Goal: Task Accomplishment & Management: Complete application form

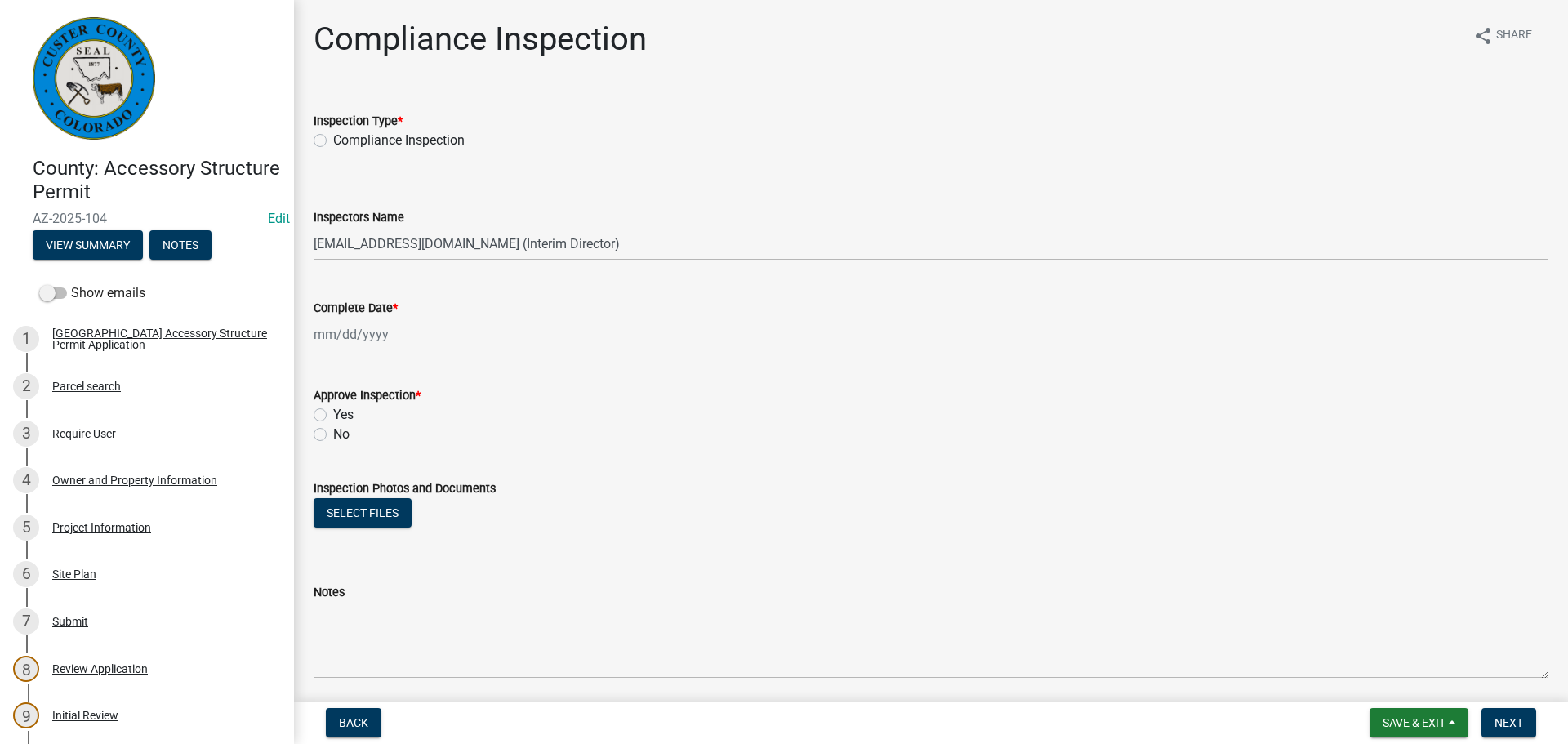
select select "cd09b013-b94f-4524-a046-a3f04ce1867e"
click at [333, 143] on label "Compliance Inspection" at bounding box center [399, 140] width 132 height 19
click at [333, 141] on input "Compliance Inspection" at bounding box center [338, 135] width 11 height 11
radio input "true"
click at [394, 327] on div at bounding box center [388, 334] width 149 height 34
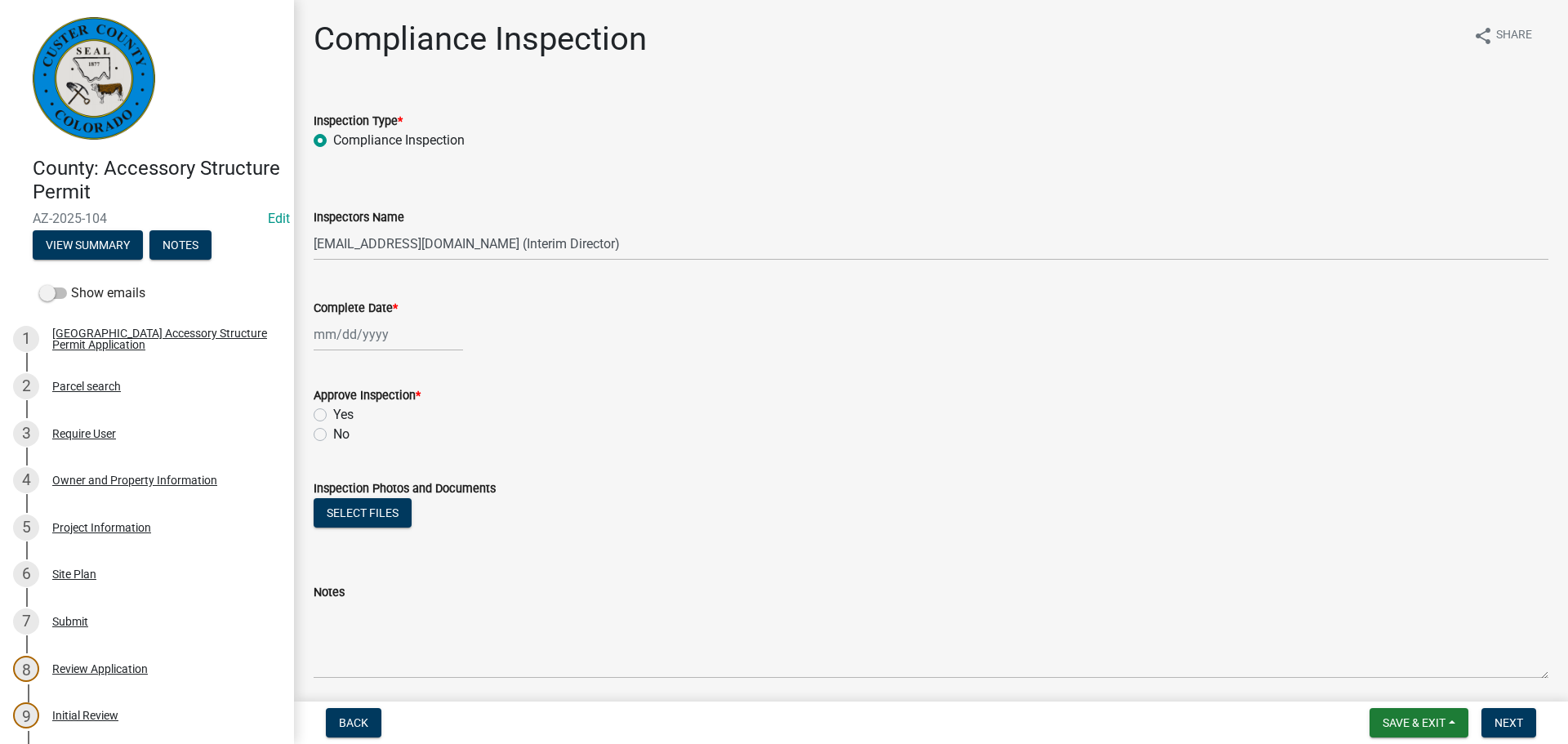
select select "10"
select select "2025"
click at [374, 476] on div "15" at bounding box center [381, 473] width 26 height 26
type input "[DATE]"
click at [333, 415] on label "Yes" at bounding box center [343, 414] width 20 height 19
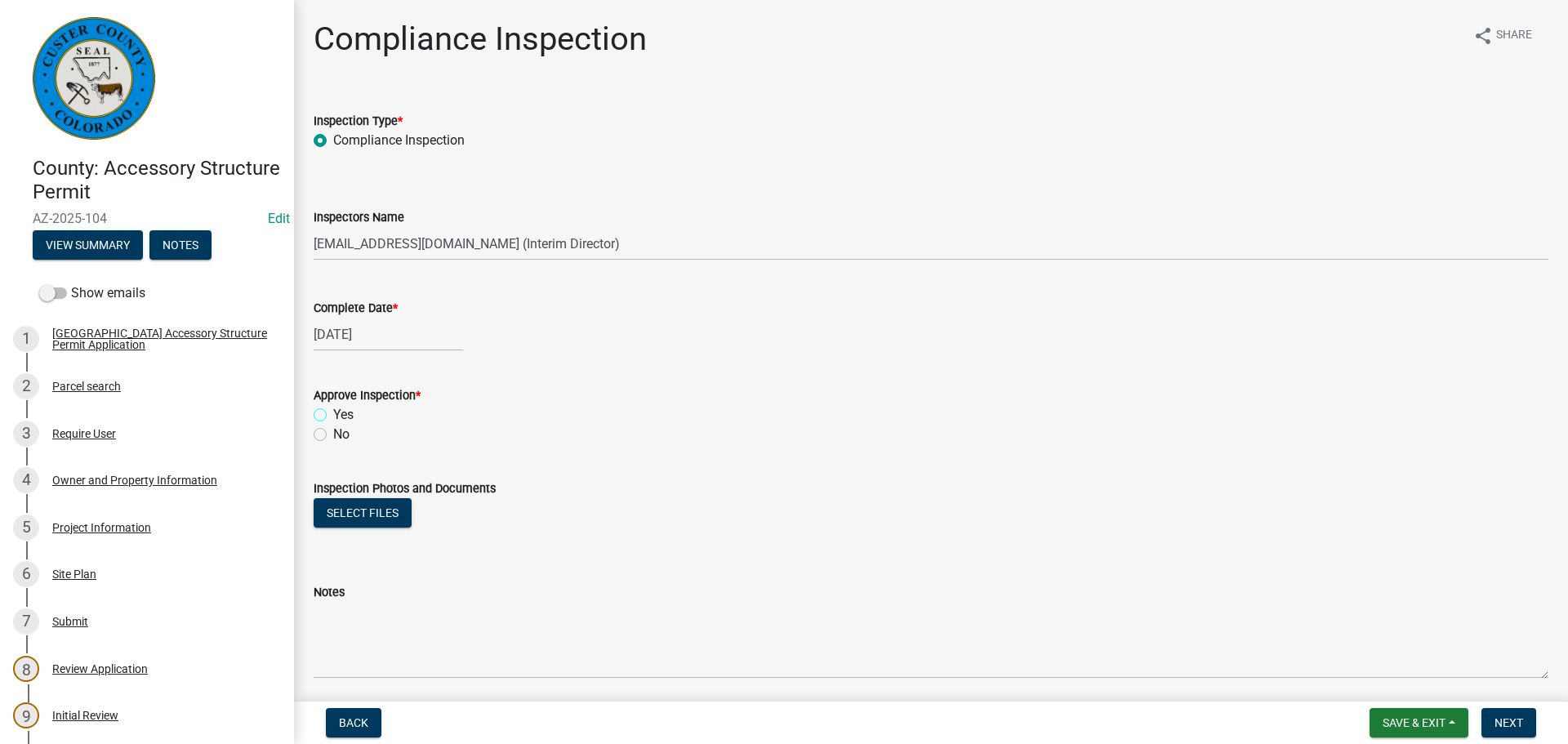
click at [333, 415] on input "Yes" at bounding box center [338, 409] width 11 height 11
radio input "true"
click at [364, 524] on button "Select files" at bounding box center [362, 513] width 98 height 29
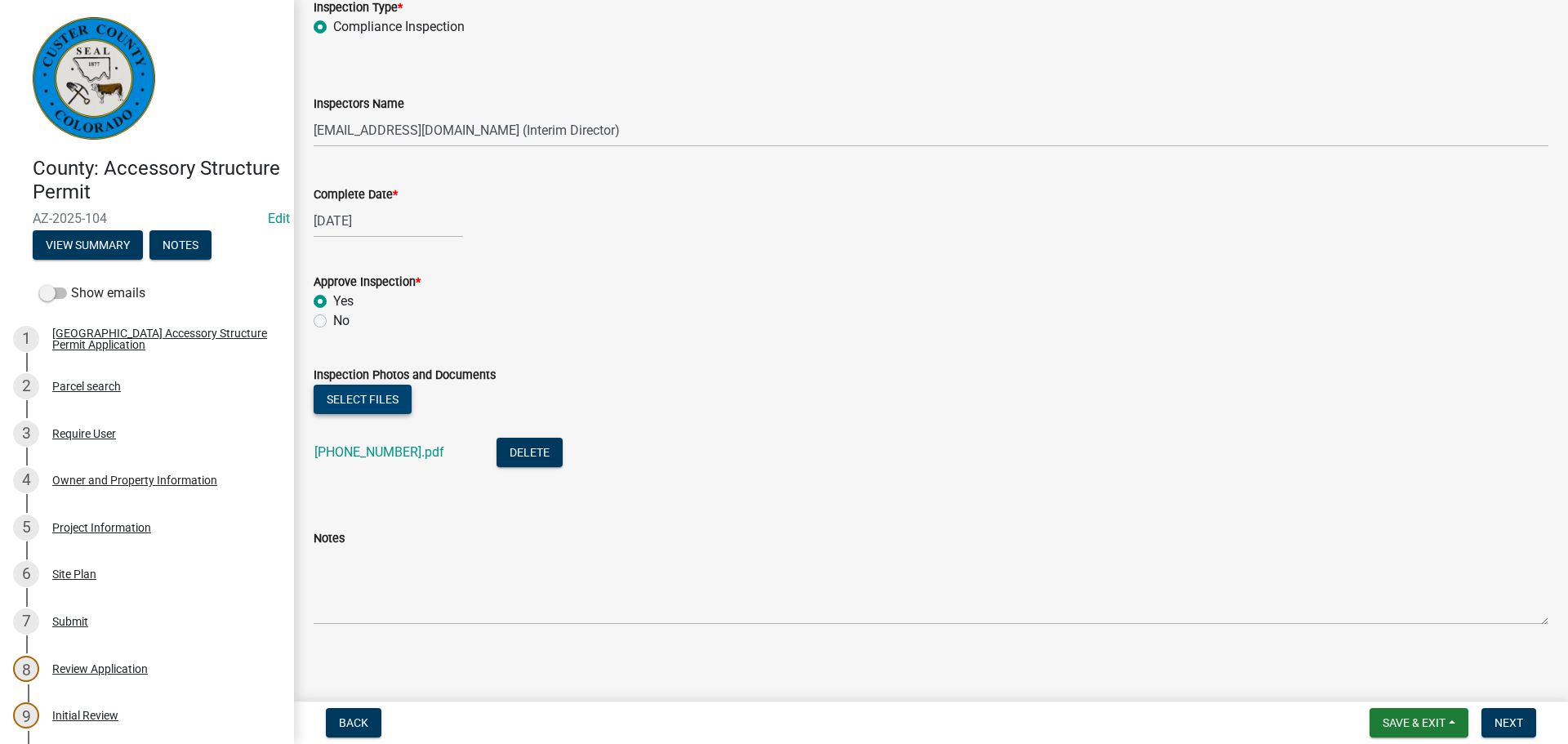
scroll to position [120, 0]
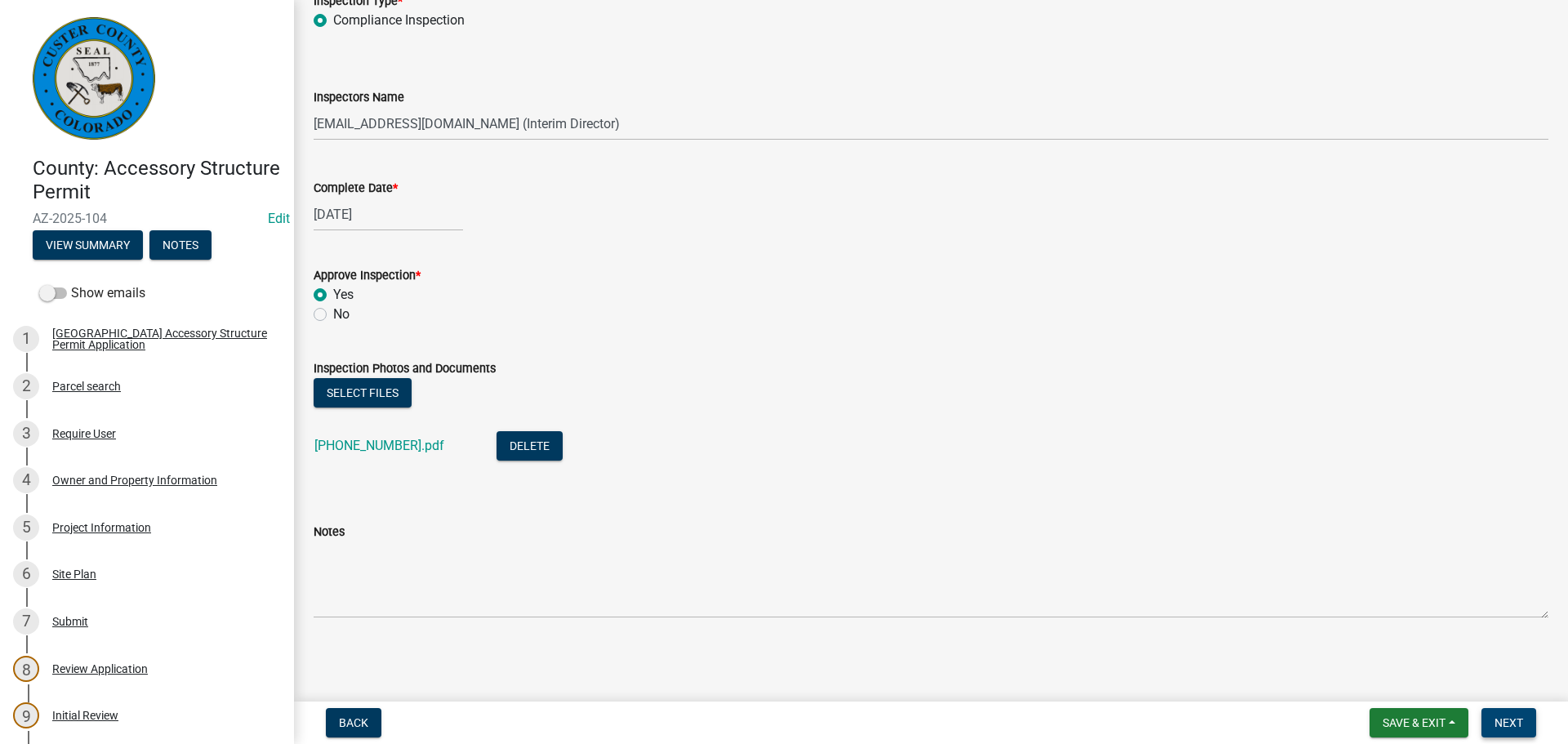
click at [1497, 725] on span "Next" at bounding box center [1509, 722] width 29 height 13
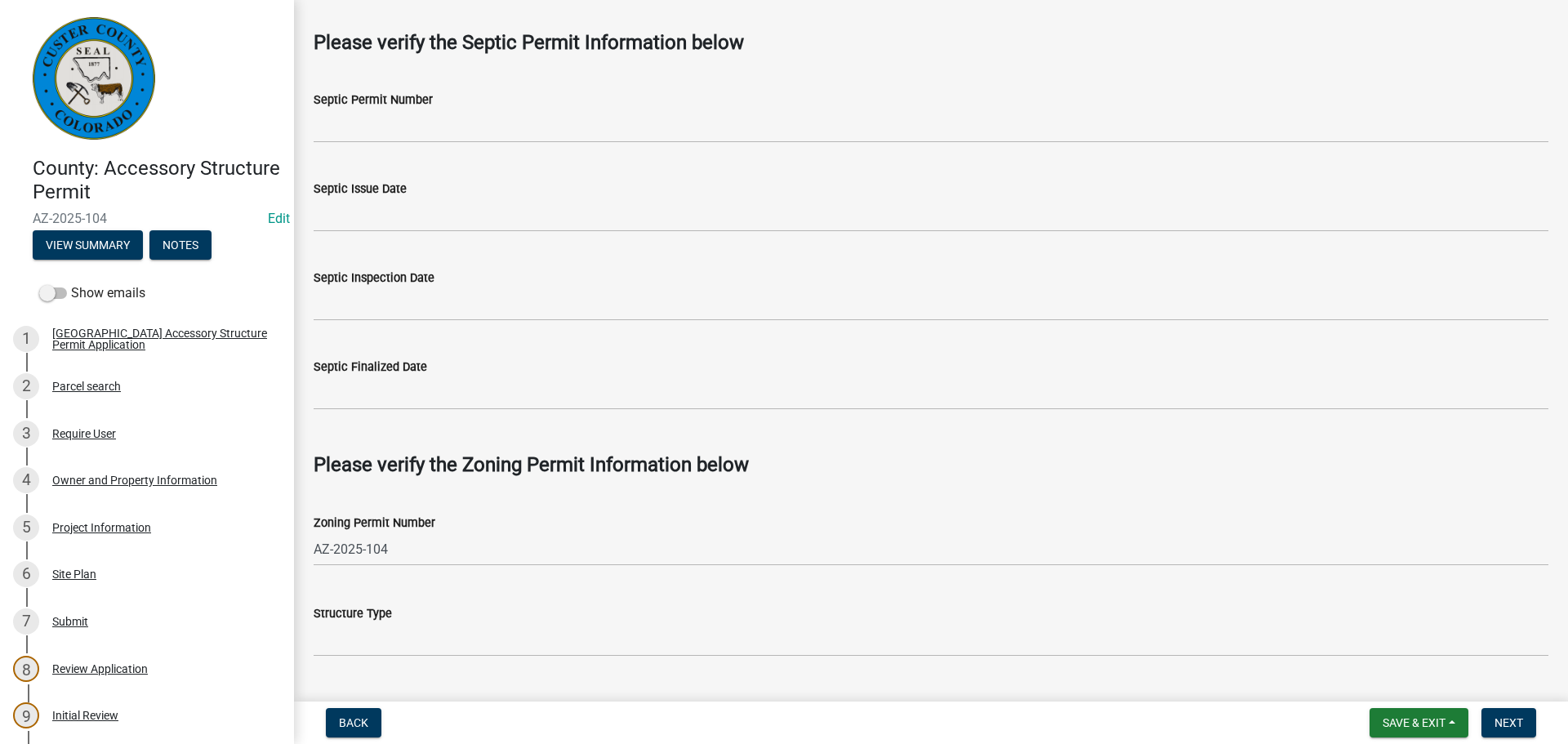
scroll to position [734, 0]
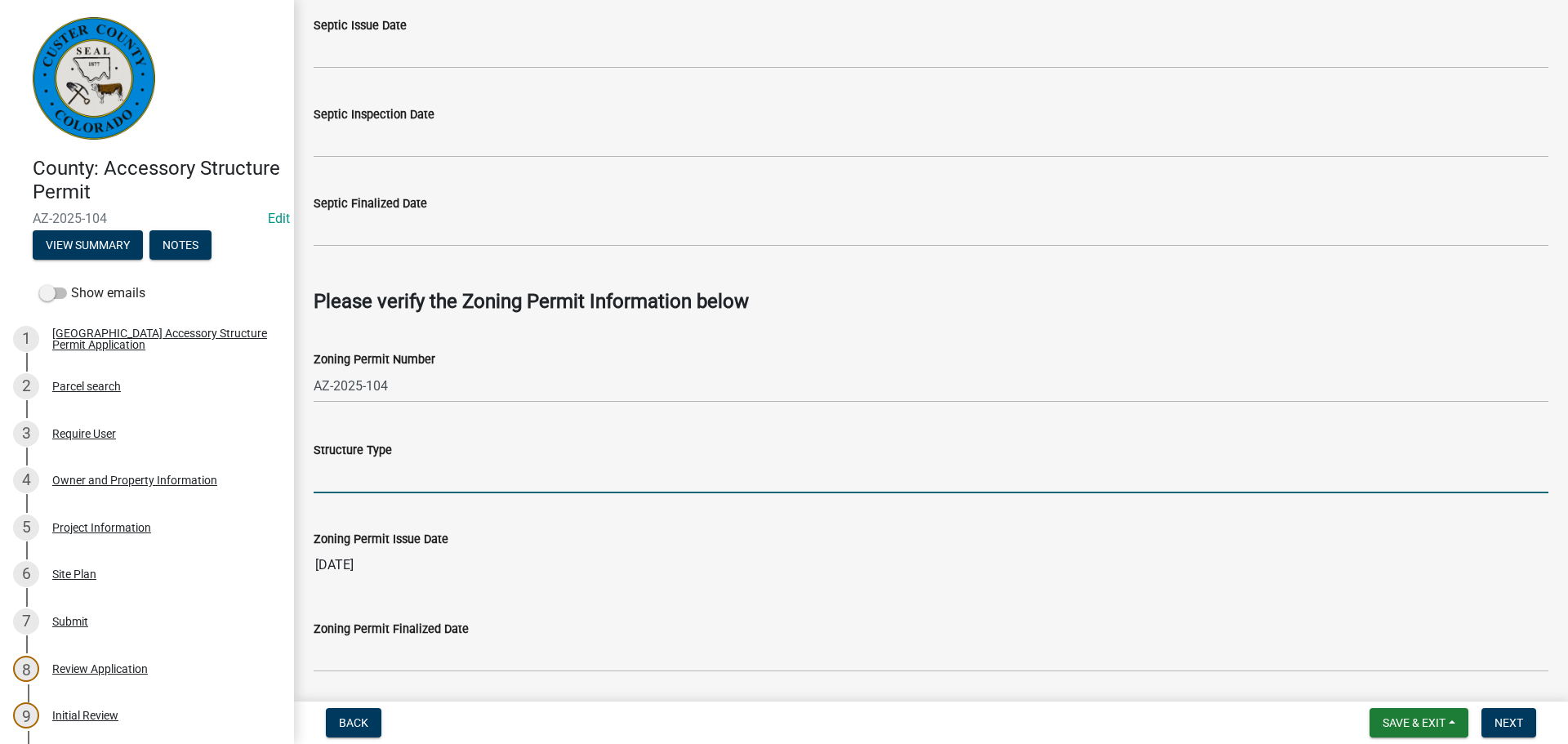
click at [787, 464] on input "Structure Type" at bounding box center [931, 476] width 1235 height 34
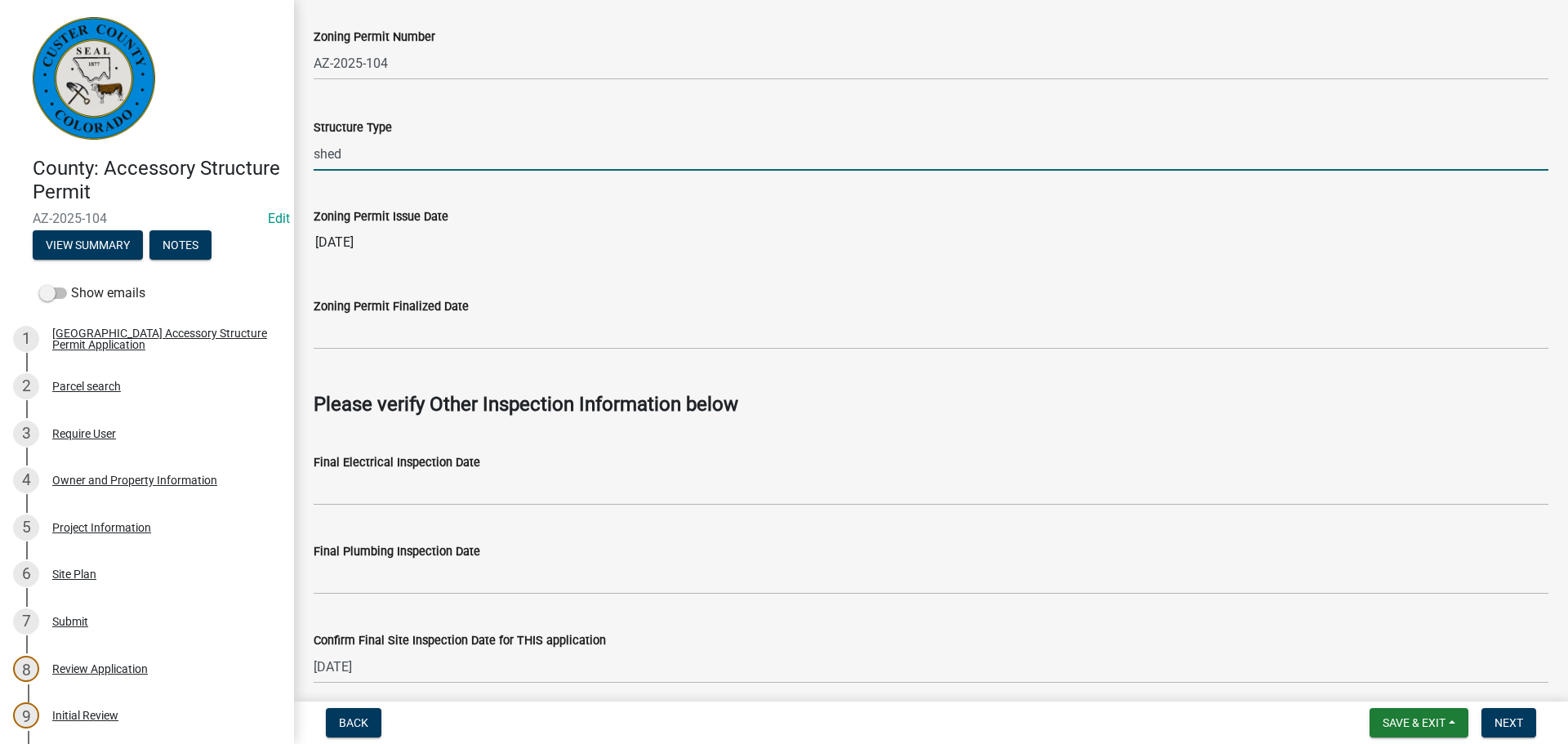
scroll to position [1124, 0]
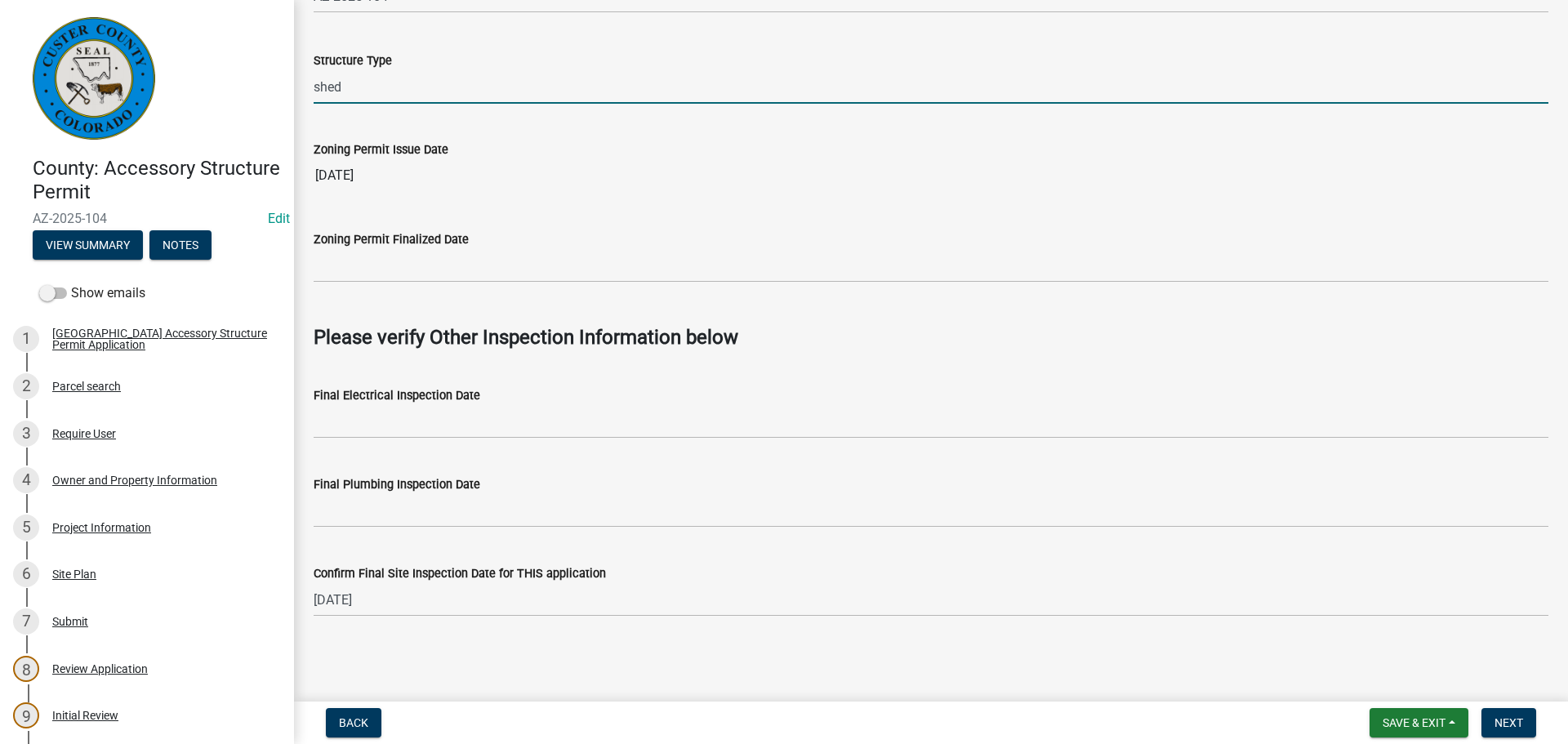
type input "shed"
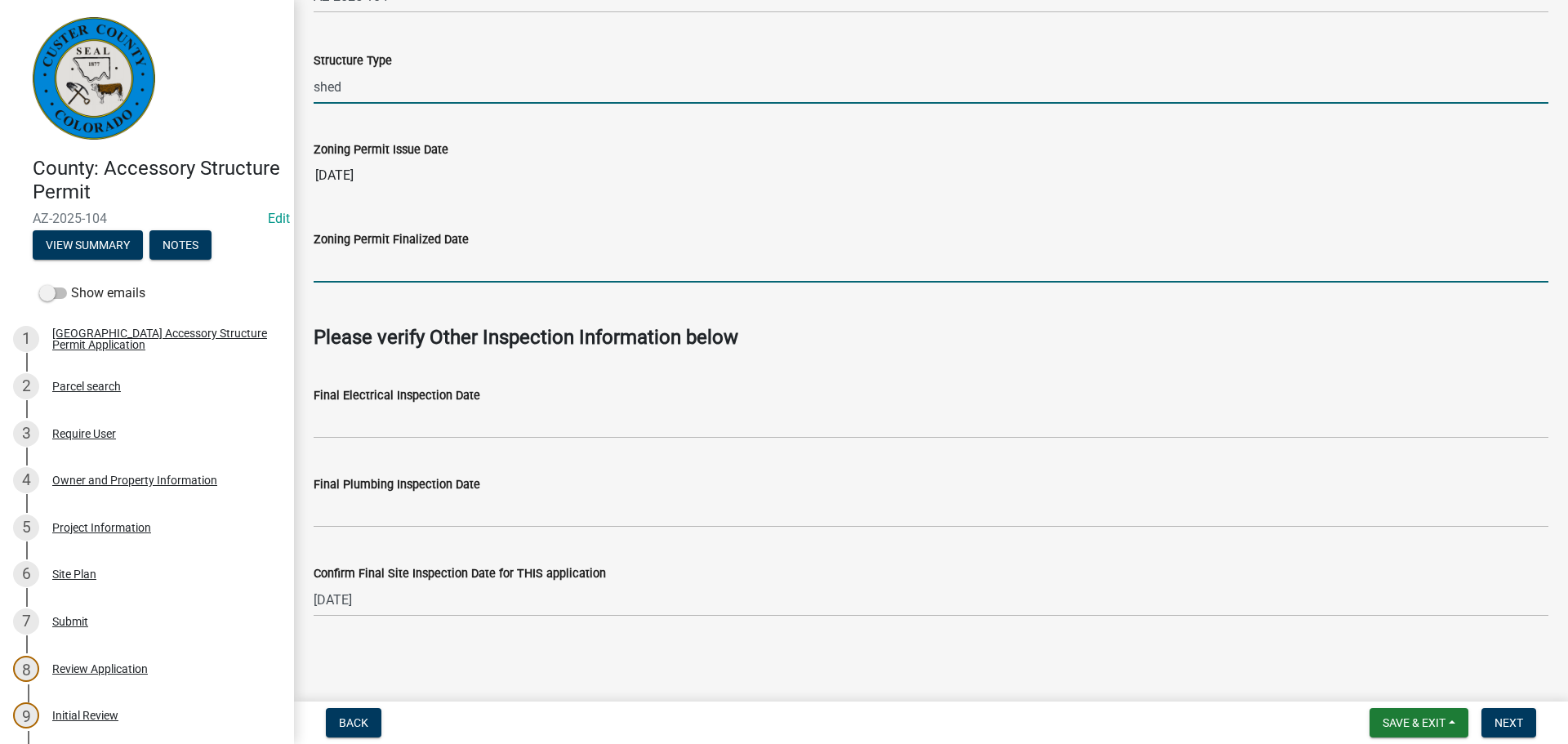
click at [747, 266] on input "Zoning Permit Finalized Date" at bounding box center [931, 265] width 1235 height 34
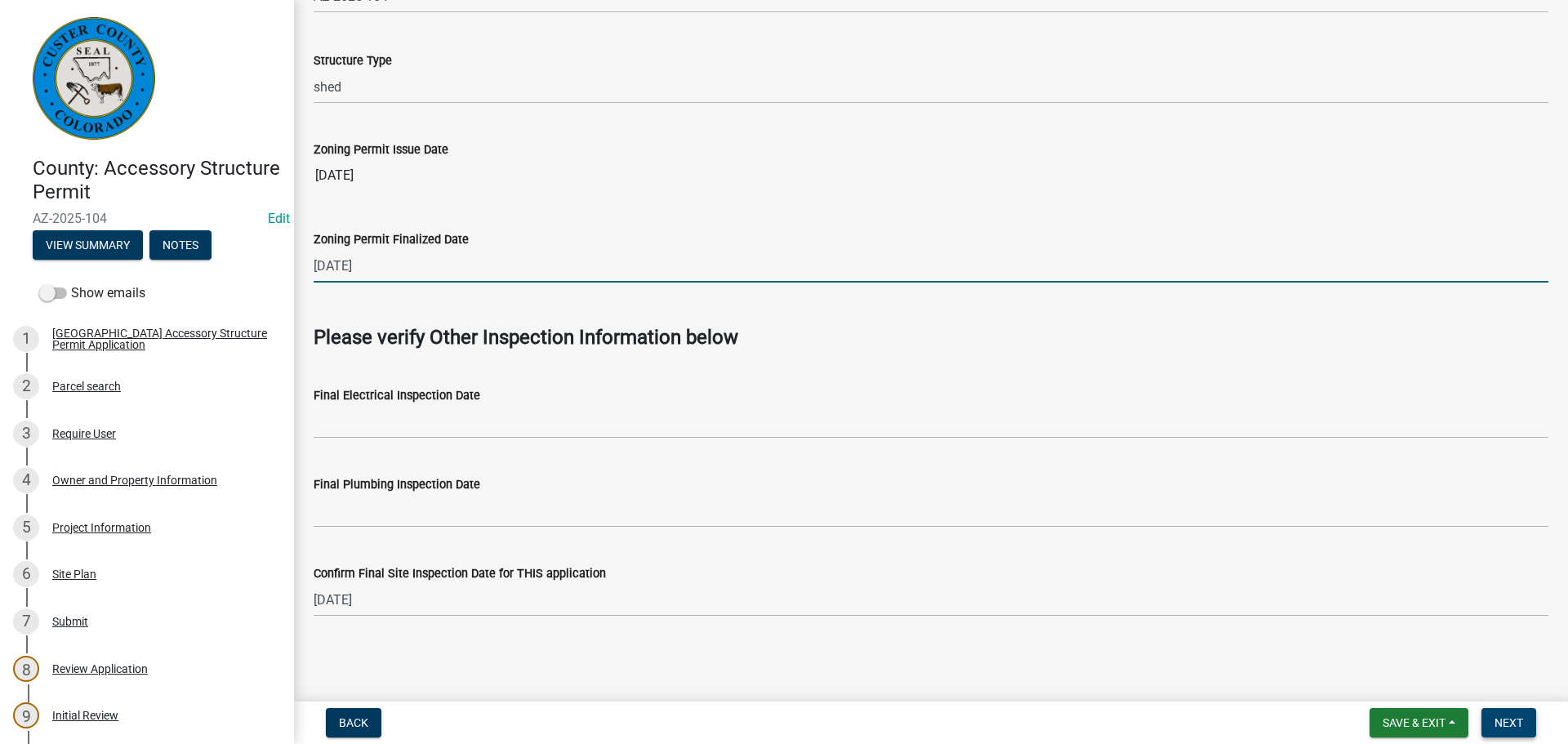
type input "[DATE]"
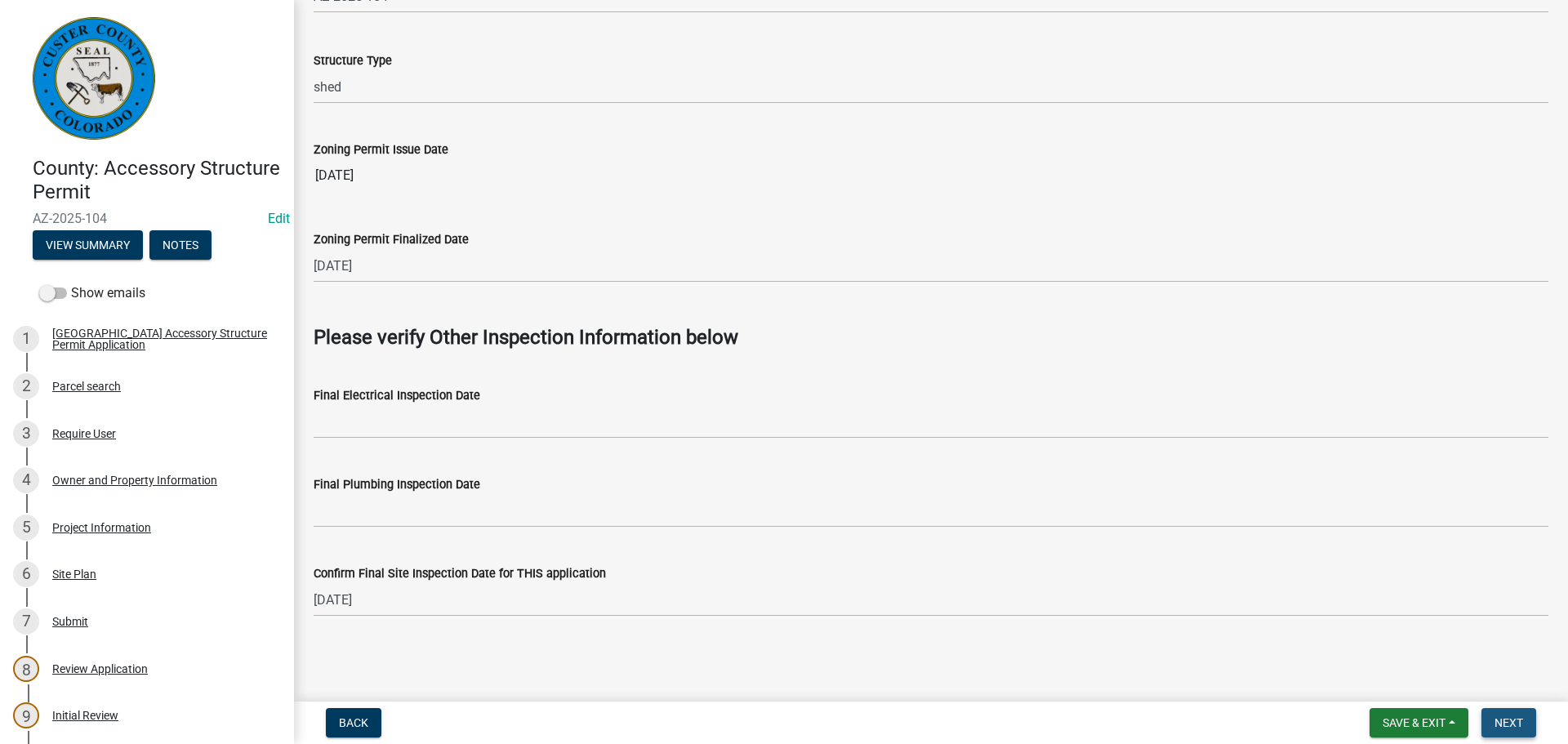
click at [1512, 729] on span "Next" at bounding box center [1509, 722] width 29 height 13
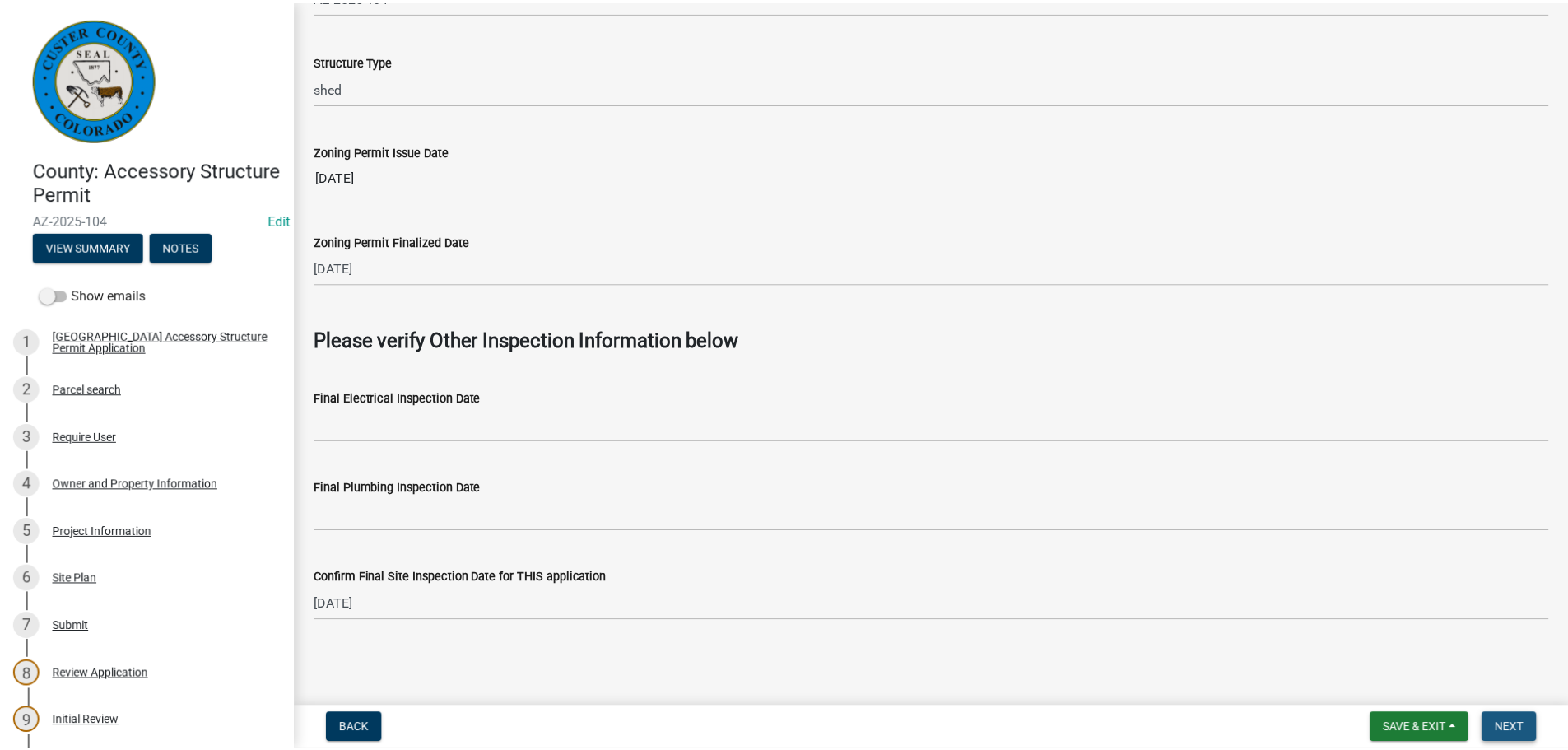
scroll to position [0, 0]
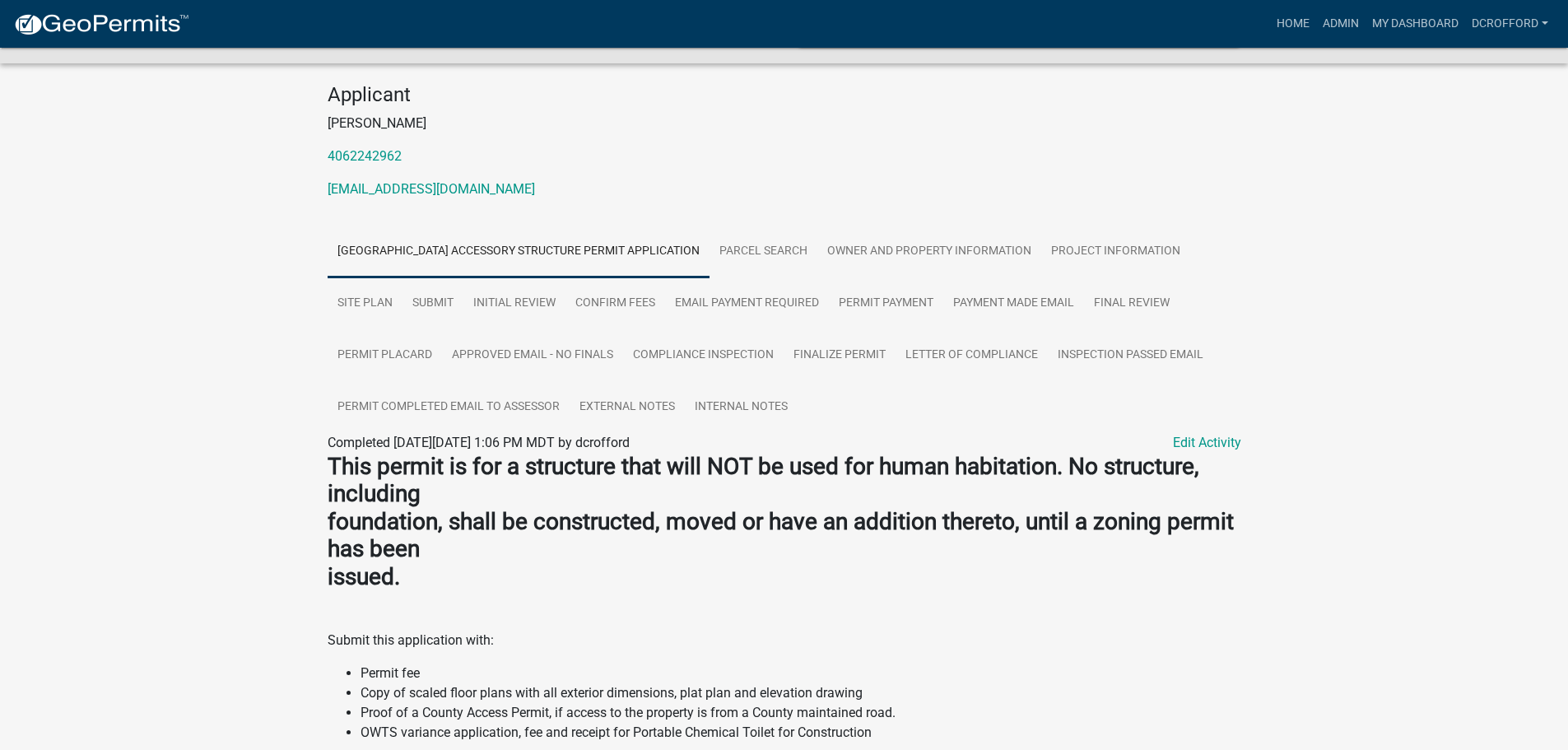
scroll to position [412, 0]
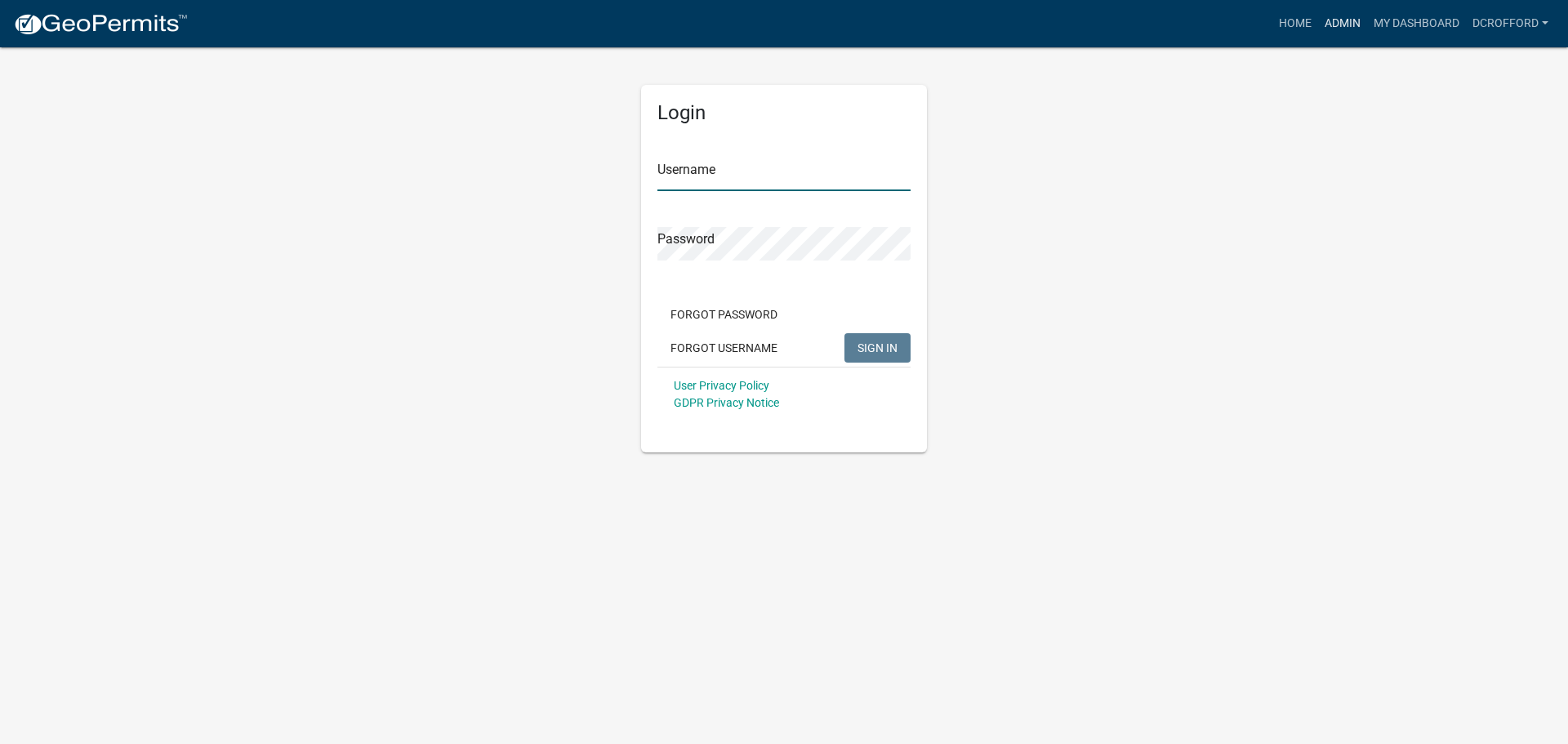
type input "dcrofford"
click at [1345, 20] on link "Admin" at bounding box center [1342, 23] width 49 height 31
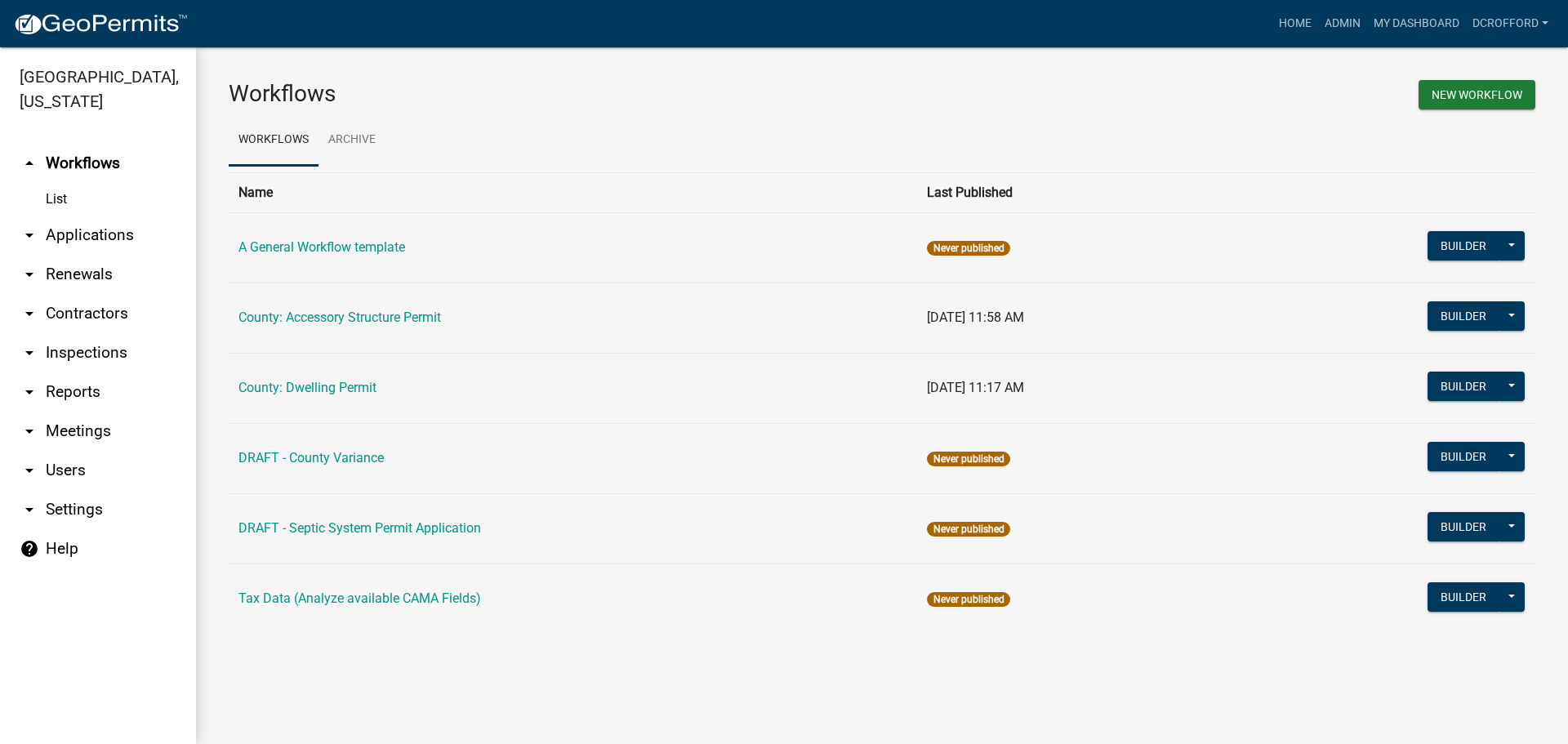
click at [98, 236] on link "arrow_drop_down Applications" at bounding box center [98, 235] width 196 height 39
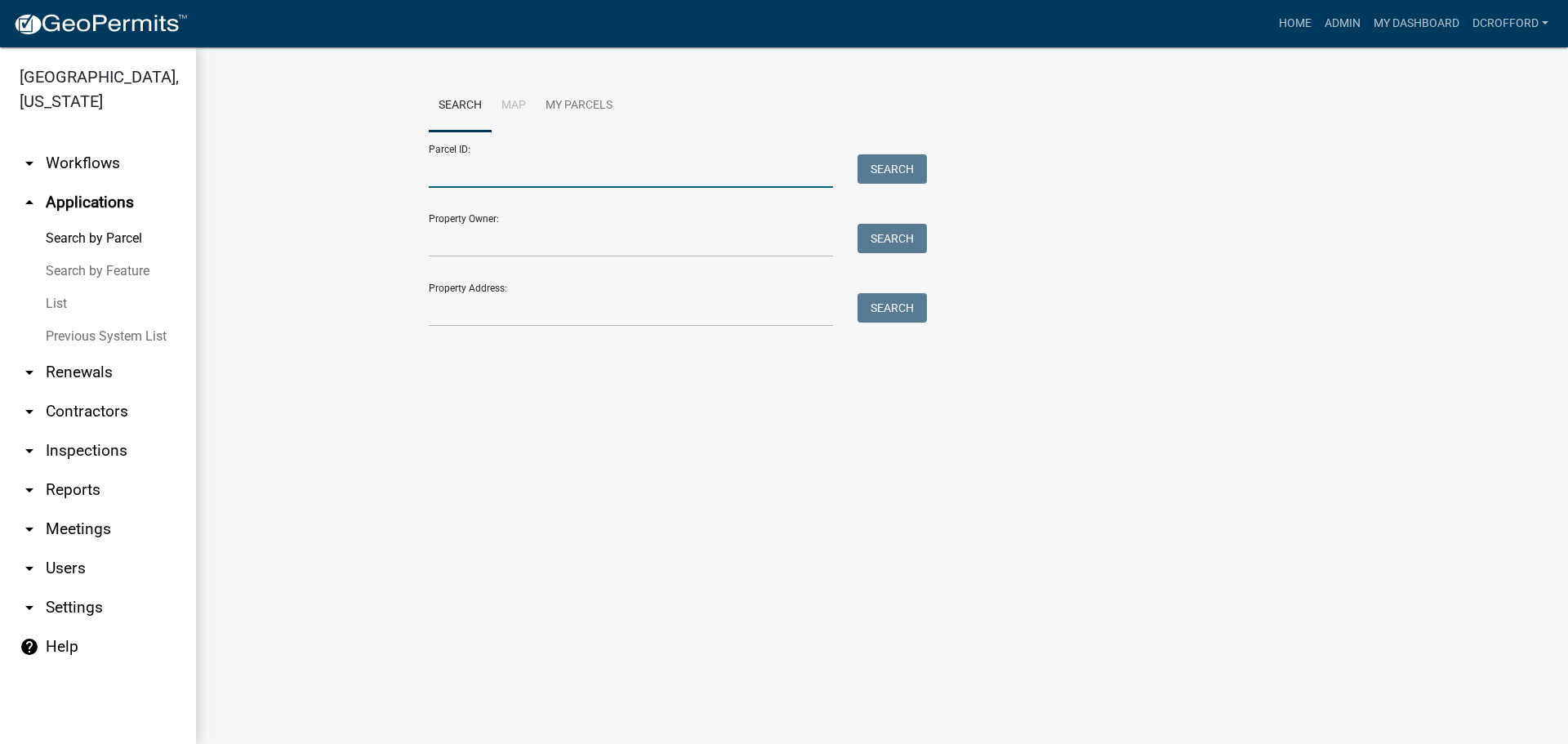
click at [532, 174] on input "Parcel ID:" at bounding box center [631, 170] width 405 height 34
type input "0010195550"
click at [862, 172] on button "Search" at bounding box center [892, 168] width 70 height 29
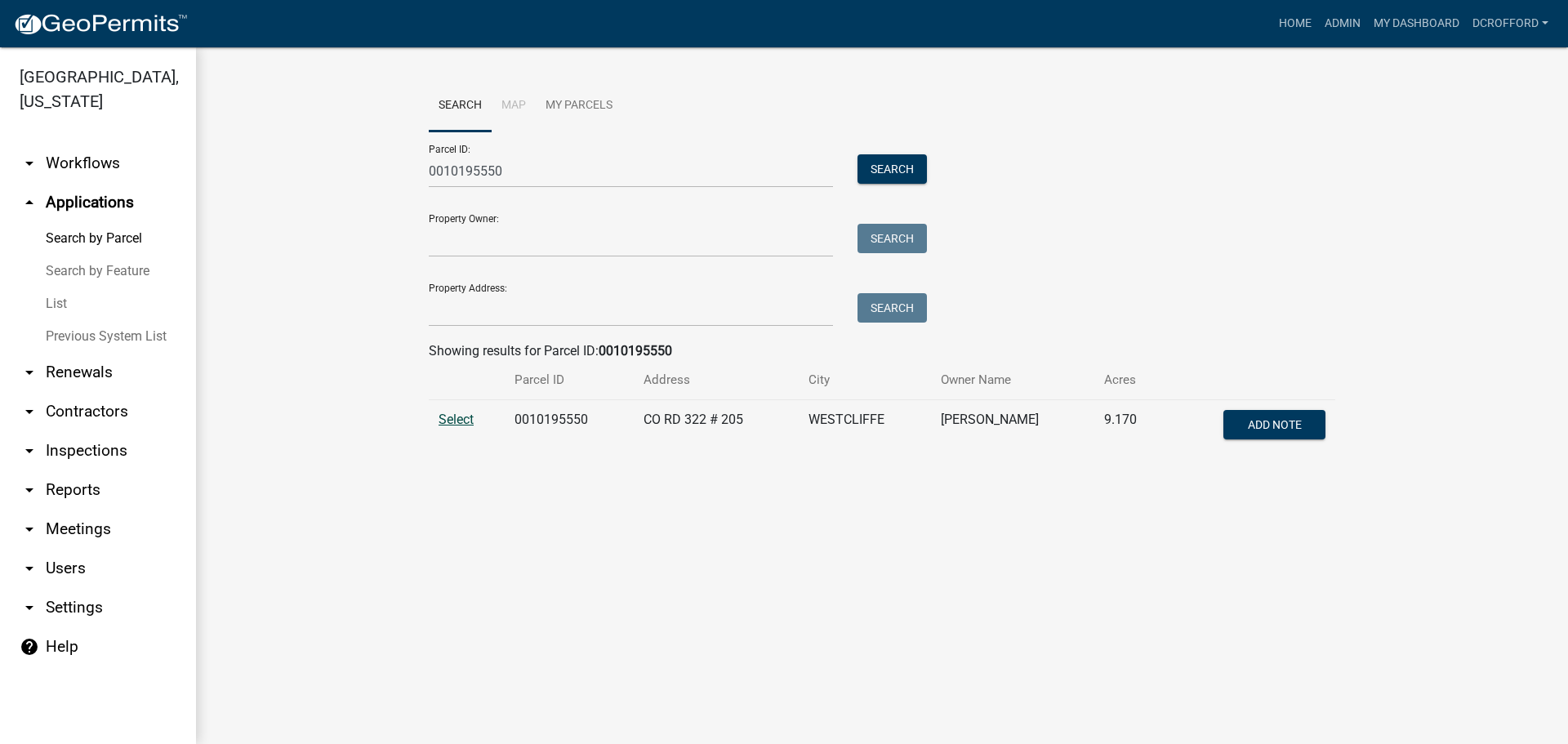
click at [472, 426] on span "Select" at bounding box center [456, 419] width 35 height 15
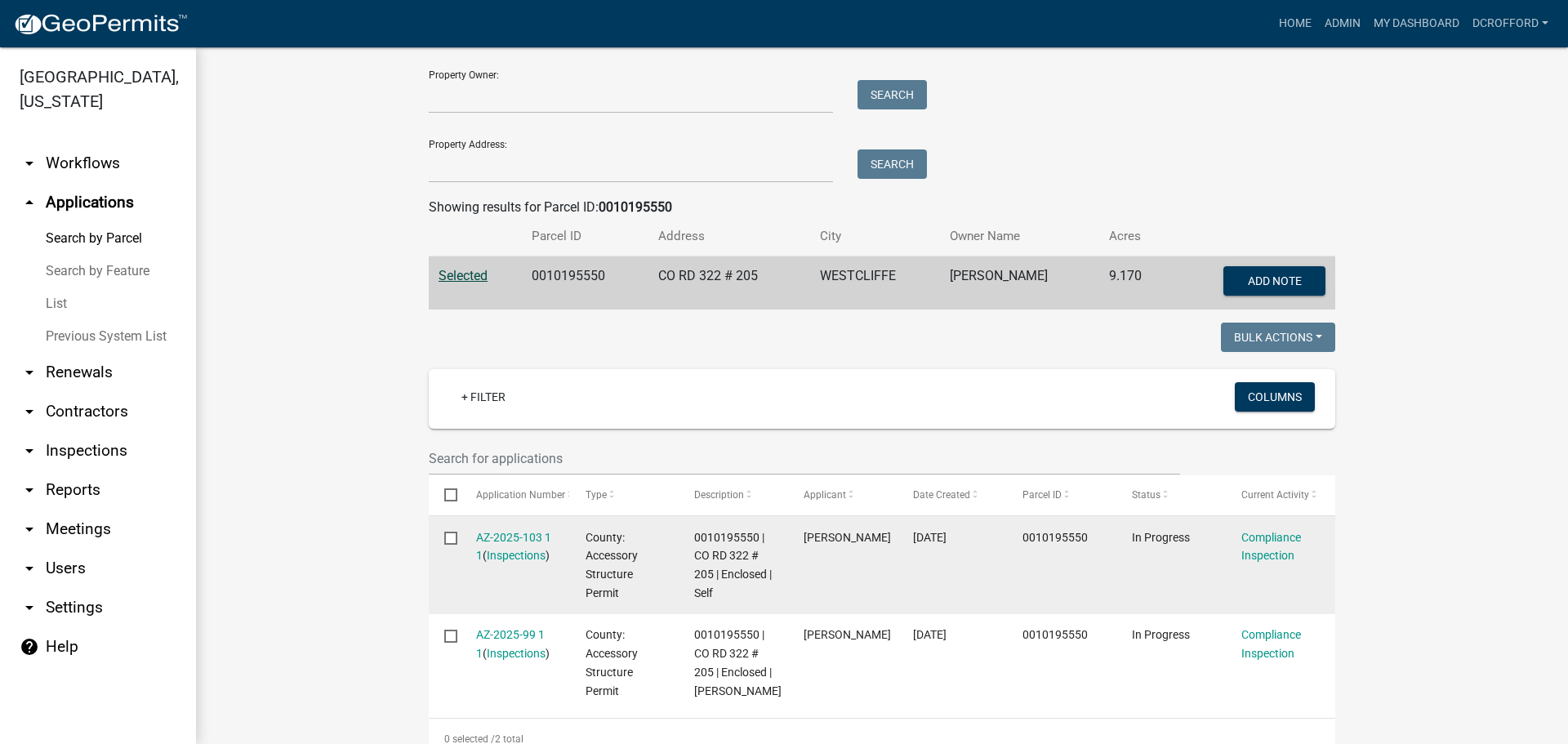
scroll to position [326, 0]
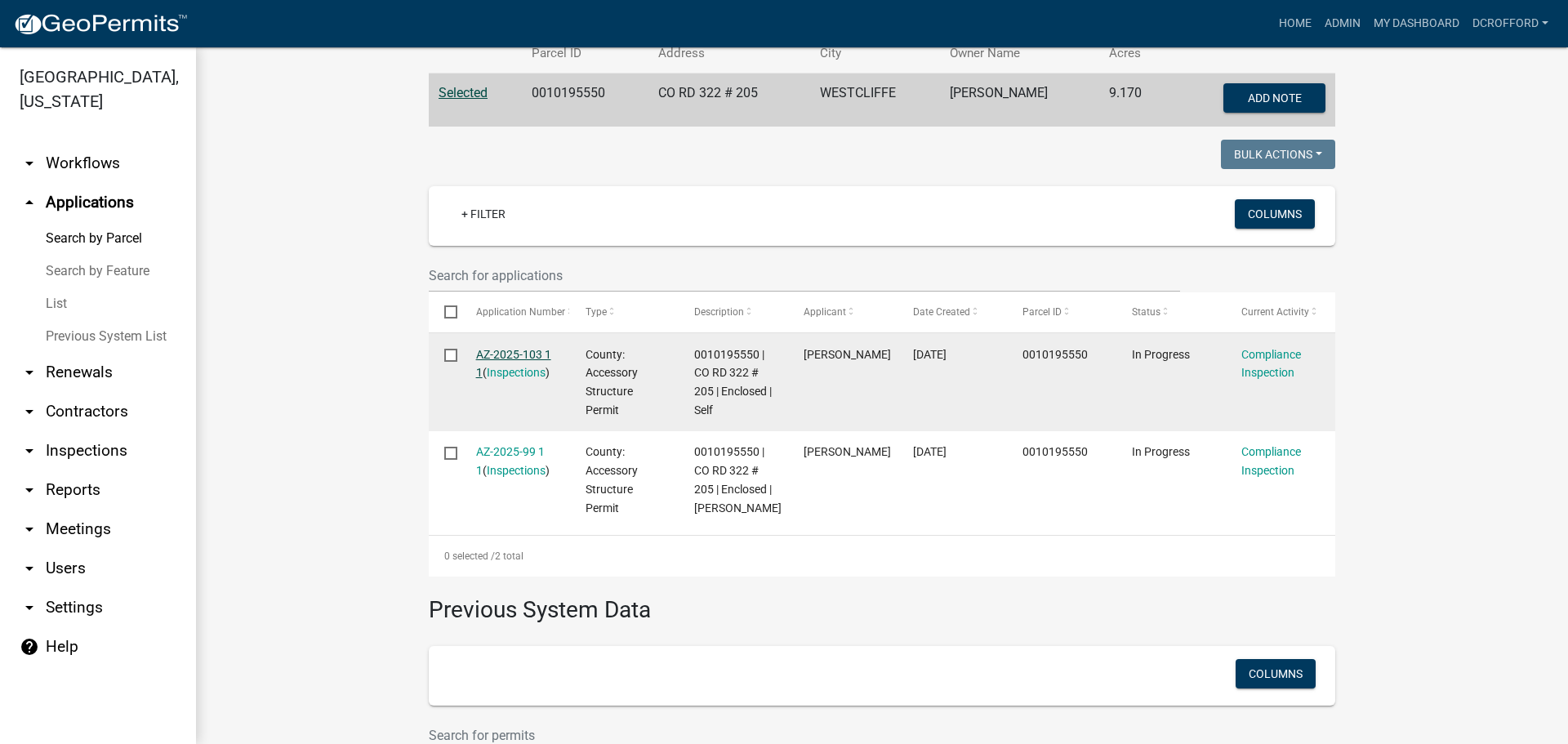
click at [524, 354] on link "AZ-2025-103 1 1" at bounding box center [514, 363] width 75 height 32
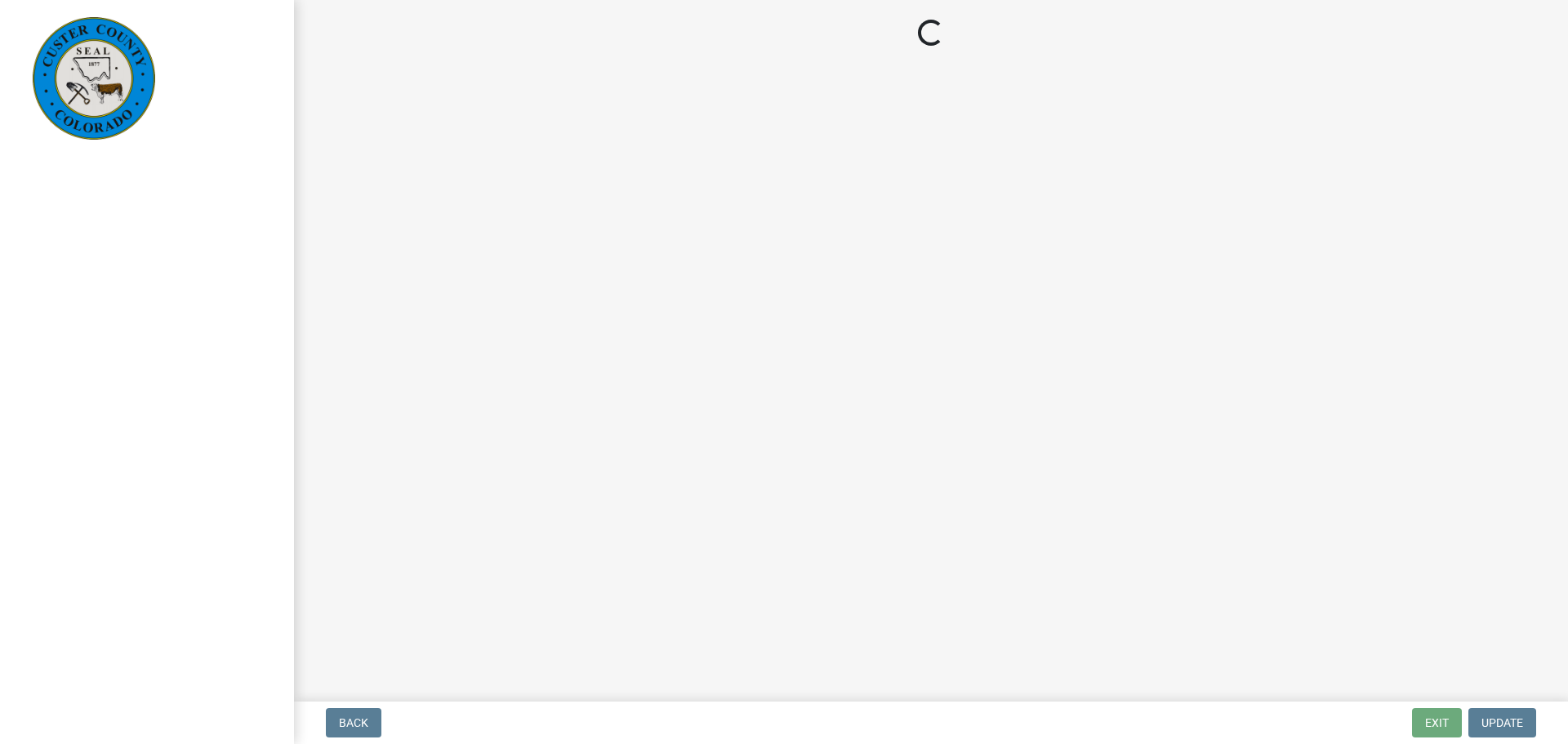
select select "cd09b013-b94f-4524-a046-a3f04ce1867e"
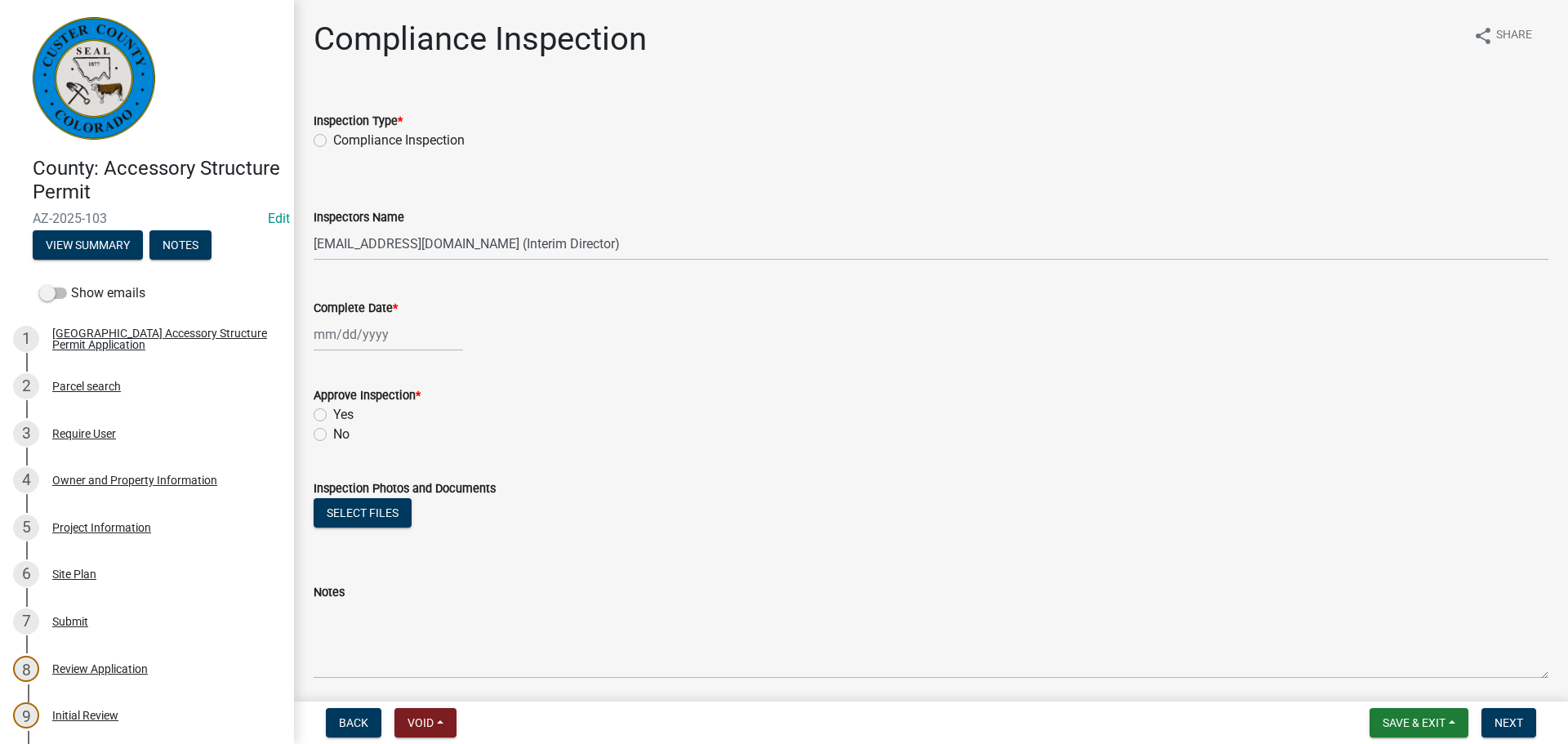
click at [327, 142] on div "Compliance Inspection" at bounding box center [931, 140] width 1235 height 19
click at [333, 146] on label "Compliance Inspection" at bounding box center [399, 140] width 132 height 19
click at [333, 141] on input "Compliance Inspection" at bounding box center [338, 135] width 11 height 11
radio input "true"
click at [368, 330] on div at bounding box center [388, 334] width 149 height 34
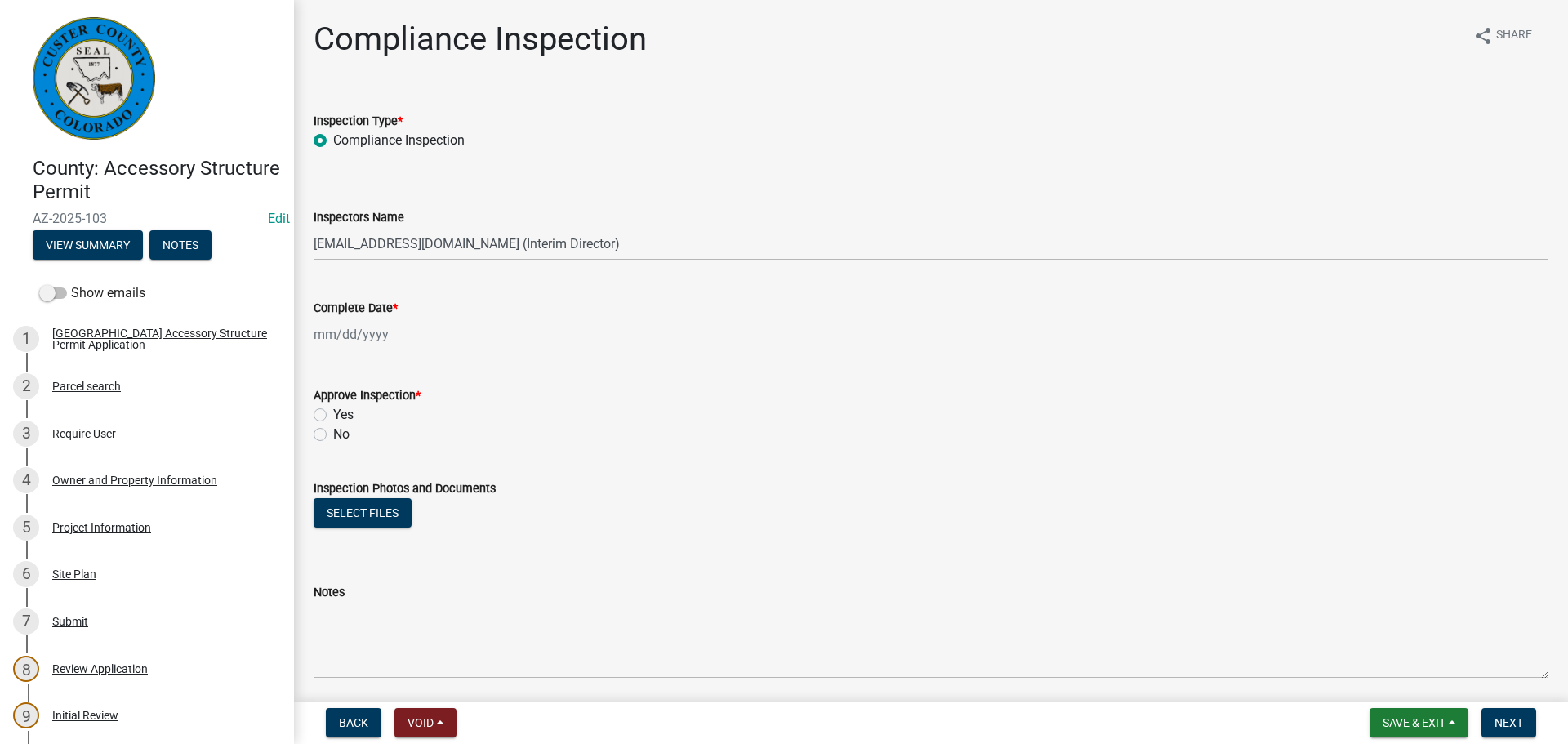
select select "10"
select select "2025"
click at [377, 472] on div "15" at bounding box center [381, 473] width 26 height 26
type input "[DATE]"
click at [333, 414] on label "Yes" at bounding box center [343, 414] width 20 height 19
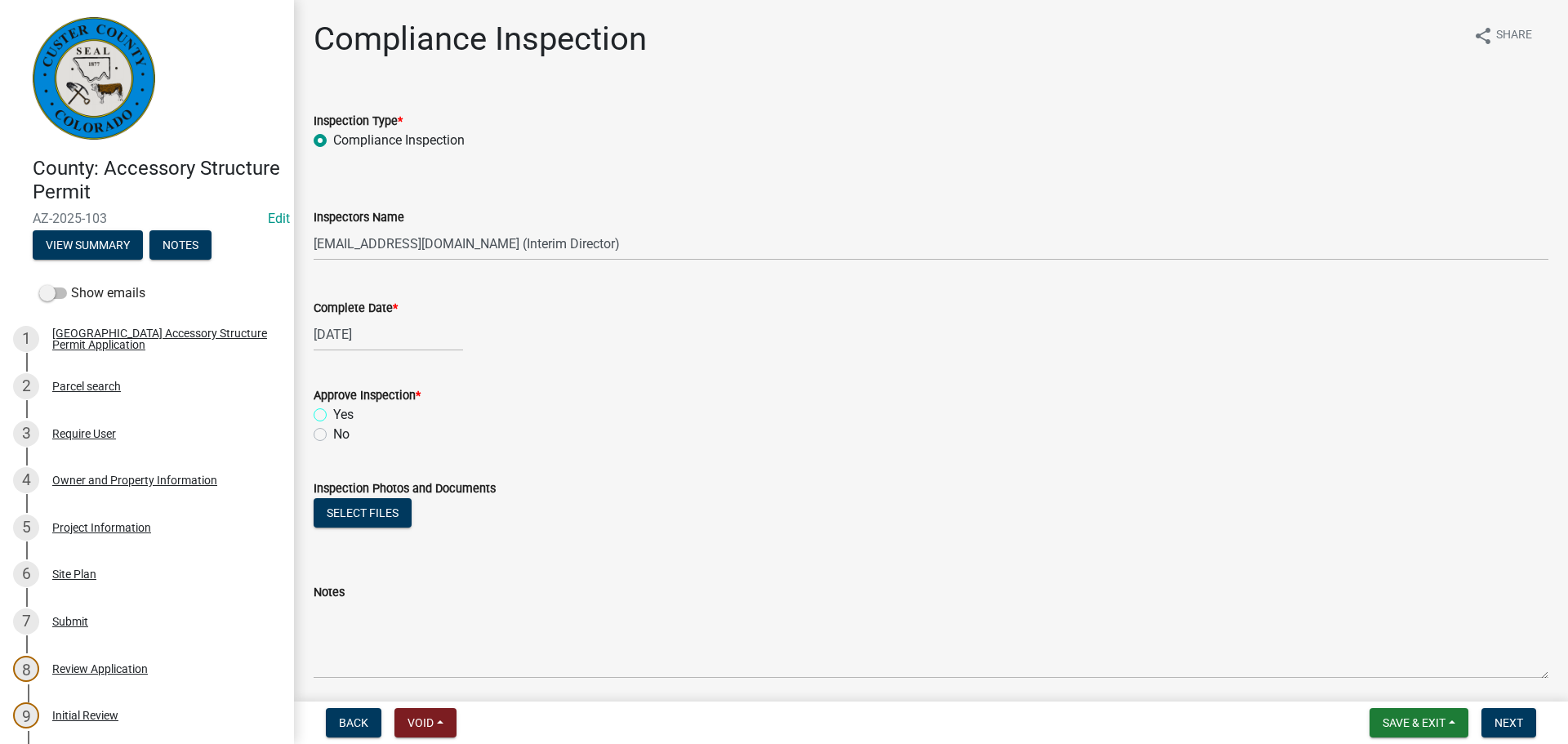
click at [333, 414] on input "Yes" at bounding box center [338, 409] width 11 height 11
radio input "true"
click at [366, 506] on button "Select files" at bounding box center [362, 513] width 98 height 29
click at [374, 572] on link "101-95-550.pdf" at bounding box center [379, 565] width 130 height 15
click at [497, 567] on button "Delete" at bounding box center [529, 565] width 66 height 29
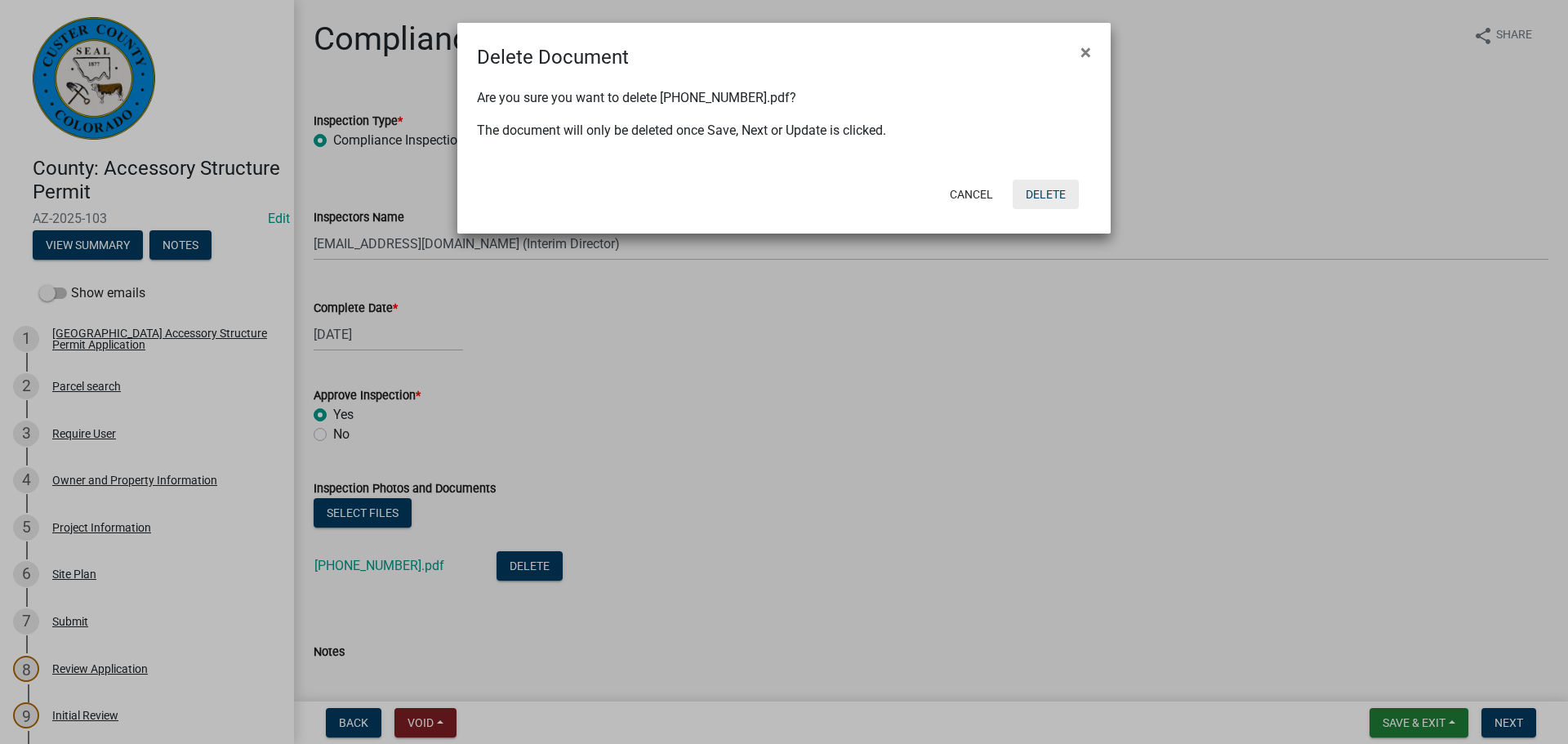
click at [1073, 180] on button "Delete" at bounding box center [1045, 194] width 66 height 29
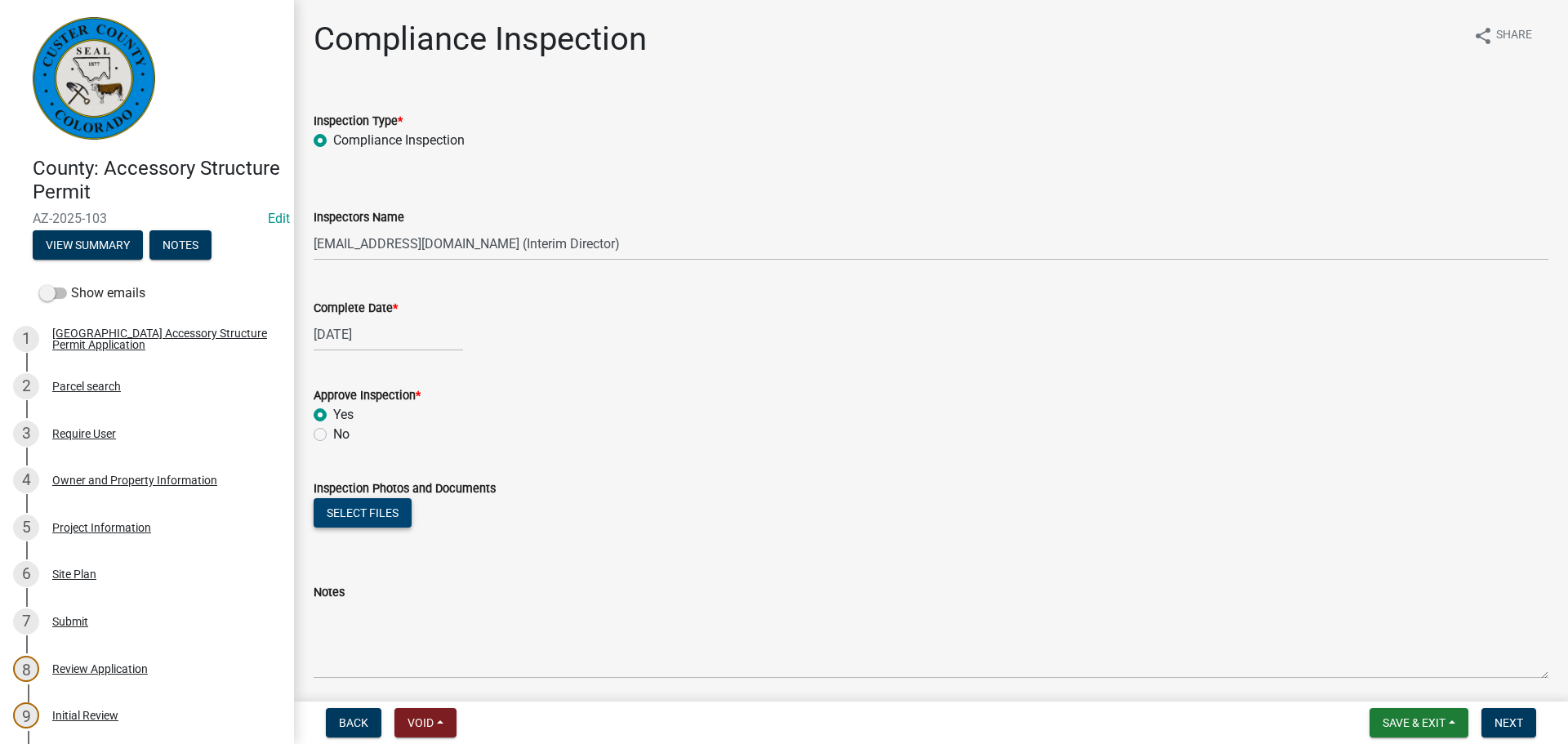
click at [362, 519] on button "Select files" at bounding box center [362, 513] width 98 height 29
click at [378, 558] on link "101-95-550001.pdf" at bounding box center [379, 565] width 130 height 15
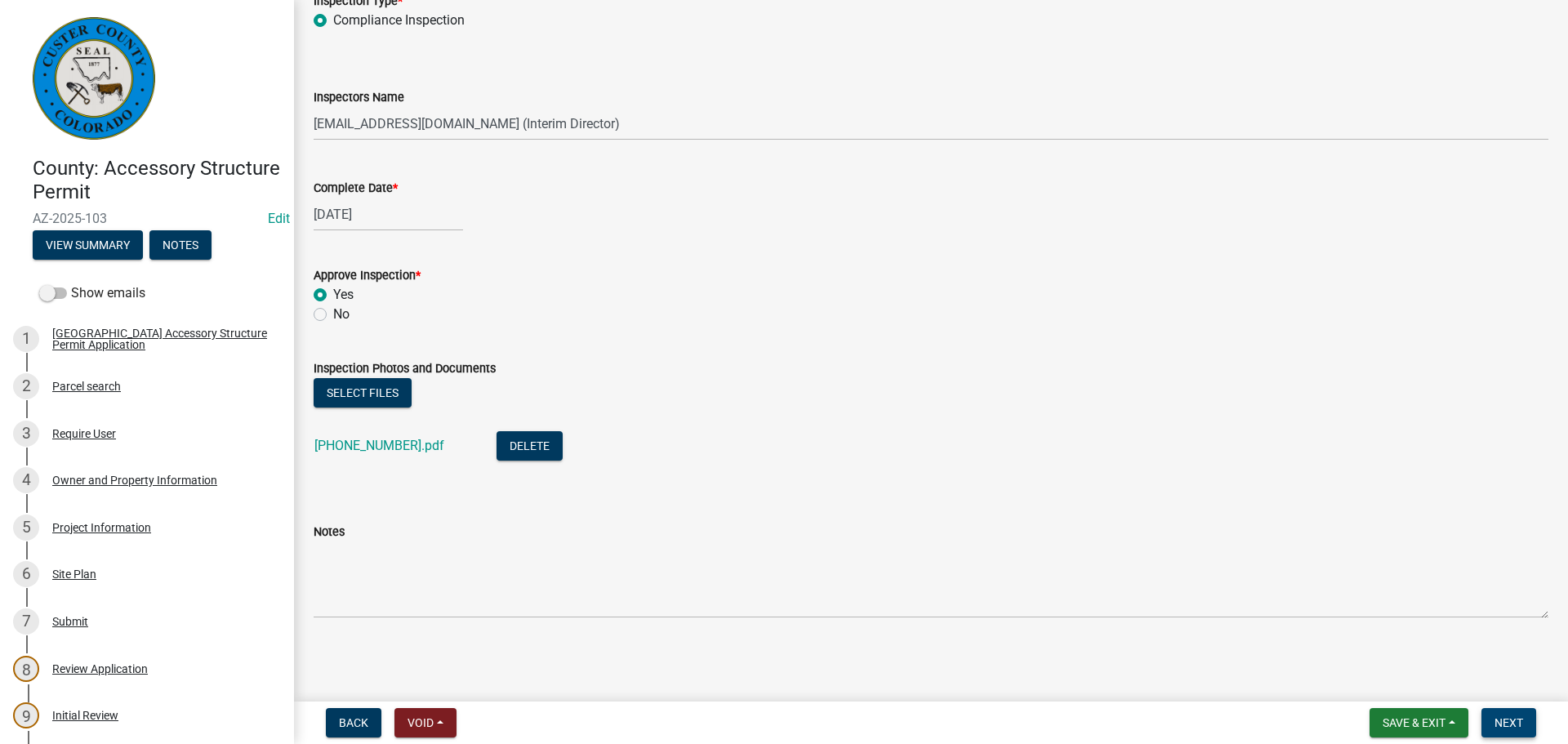
click at [1527, 722] on button "Next" at bounding box center [1508, 722] width 55 height 29
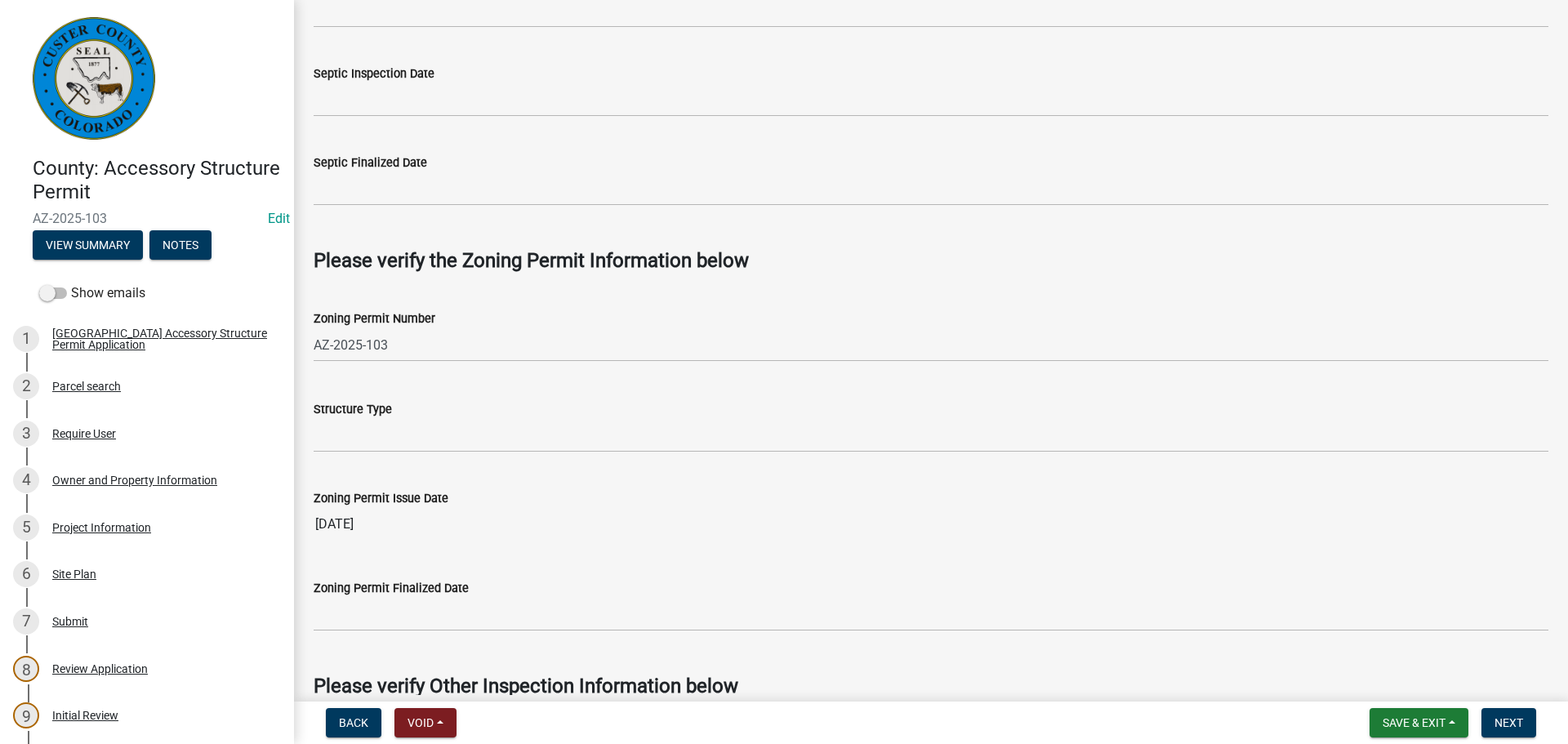
scroll to position [817, 0]
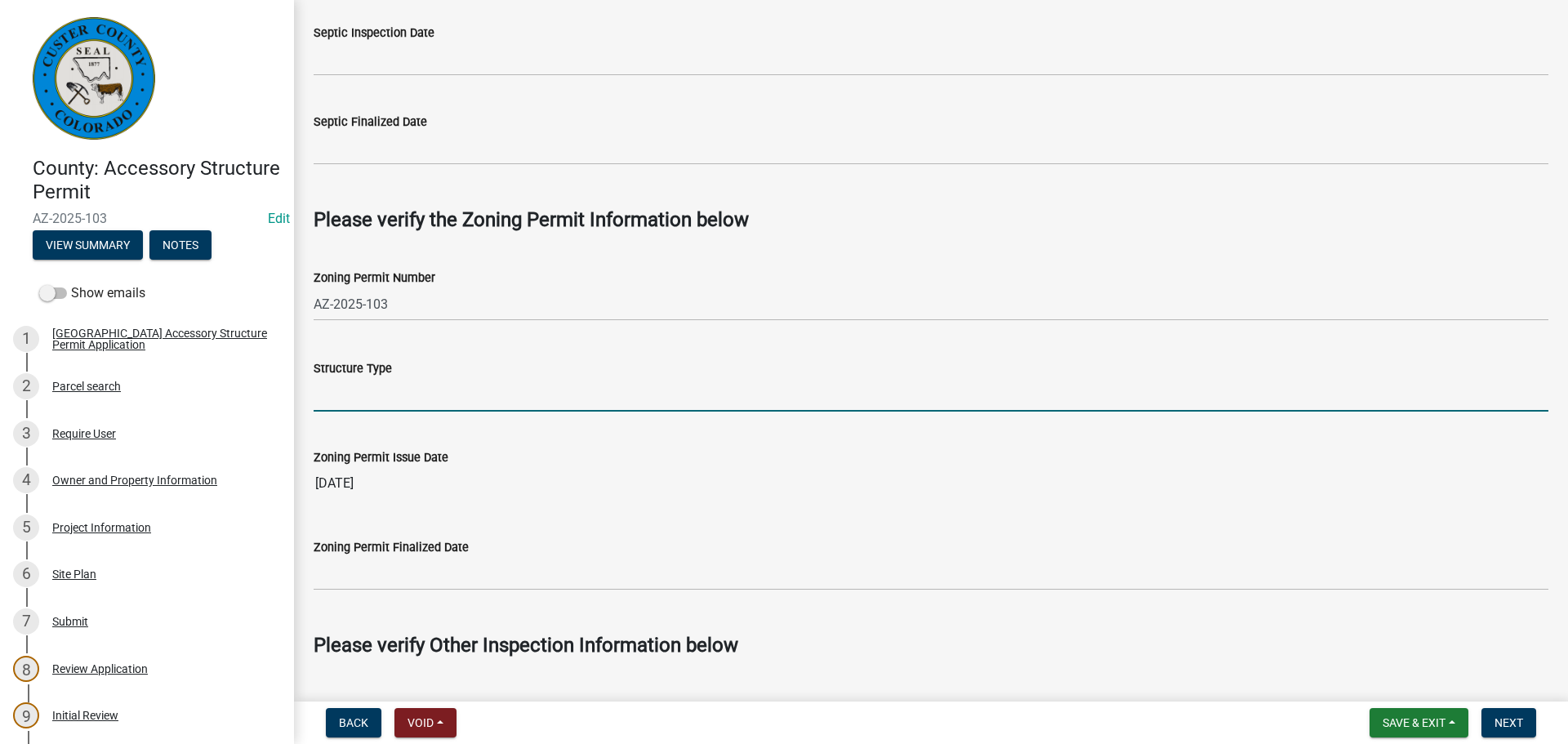
click at [427, 397] on input "Structure Type" at bounding box center [931, 395] width 1235 height 34
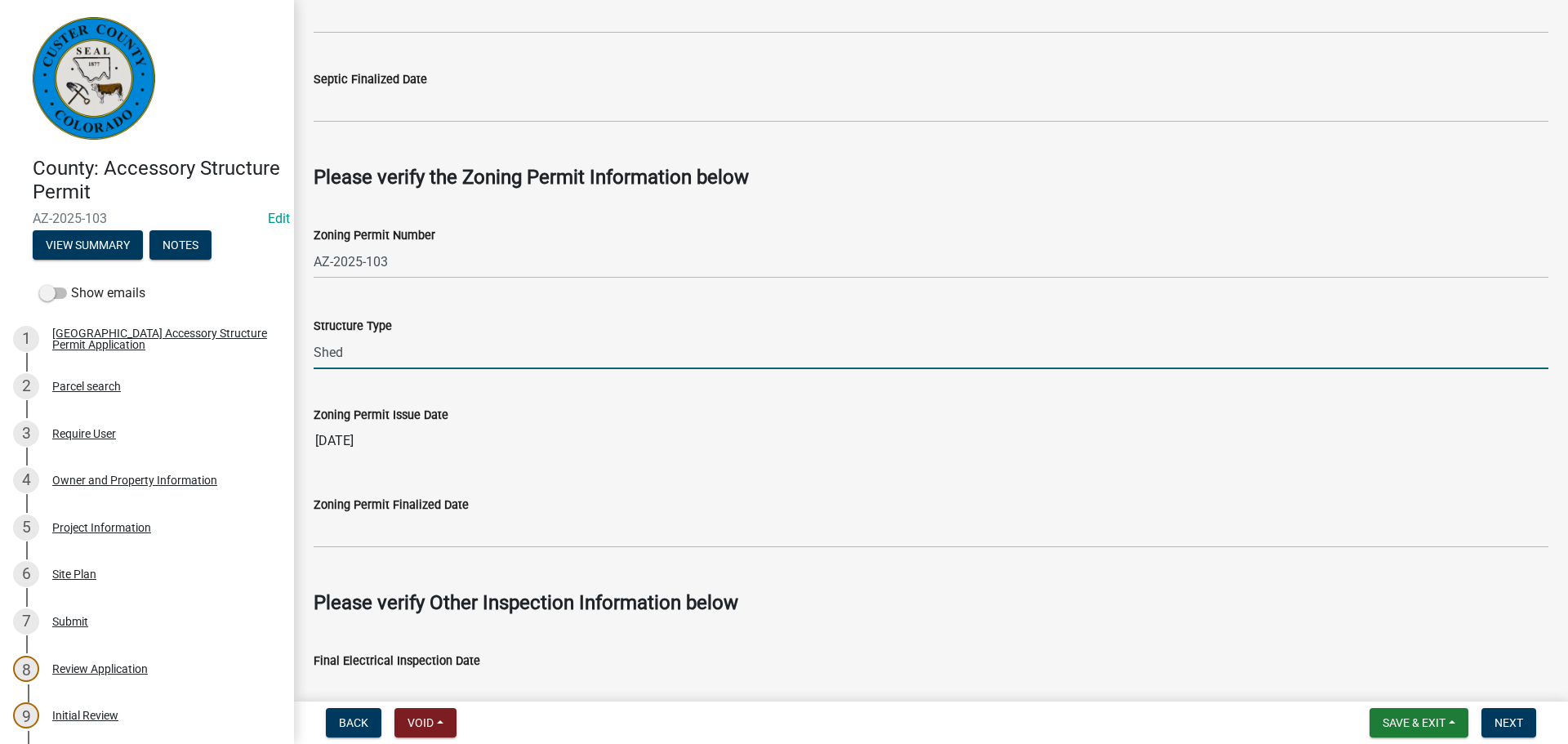
scroll to position [898, 0]
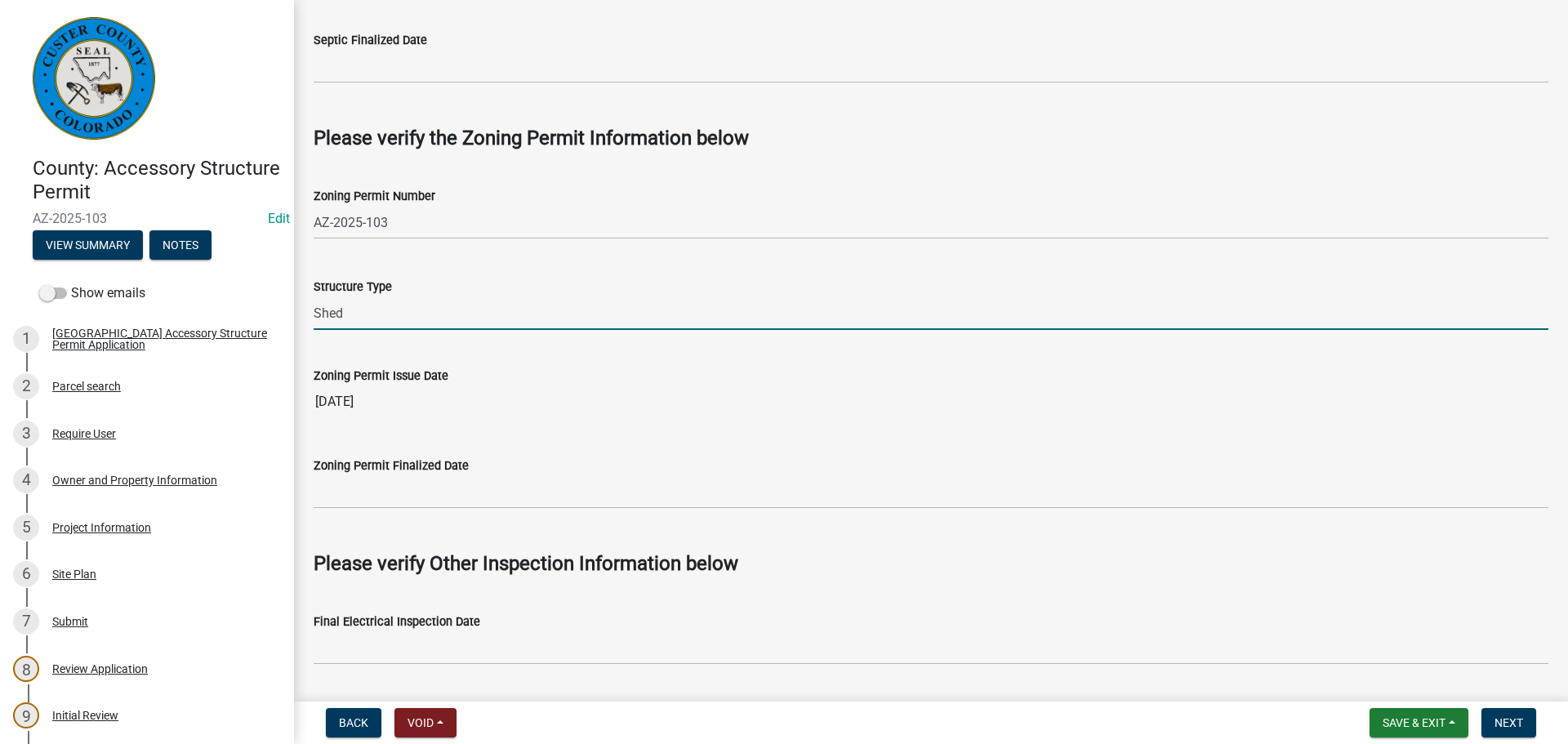
click at [560, 307] on input "Shed" at bounding box center [931, 312] width 1235 height 34
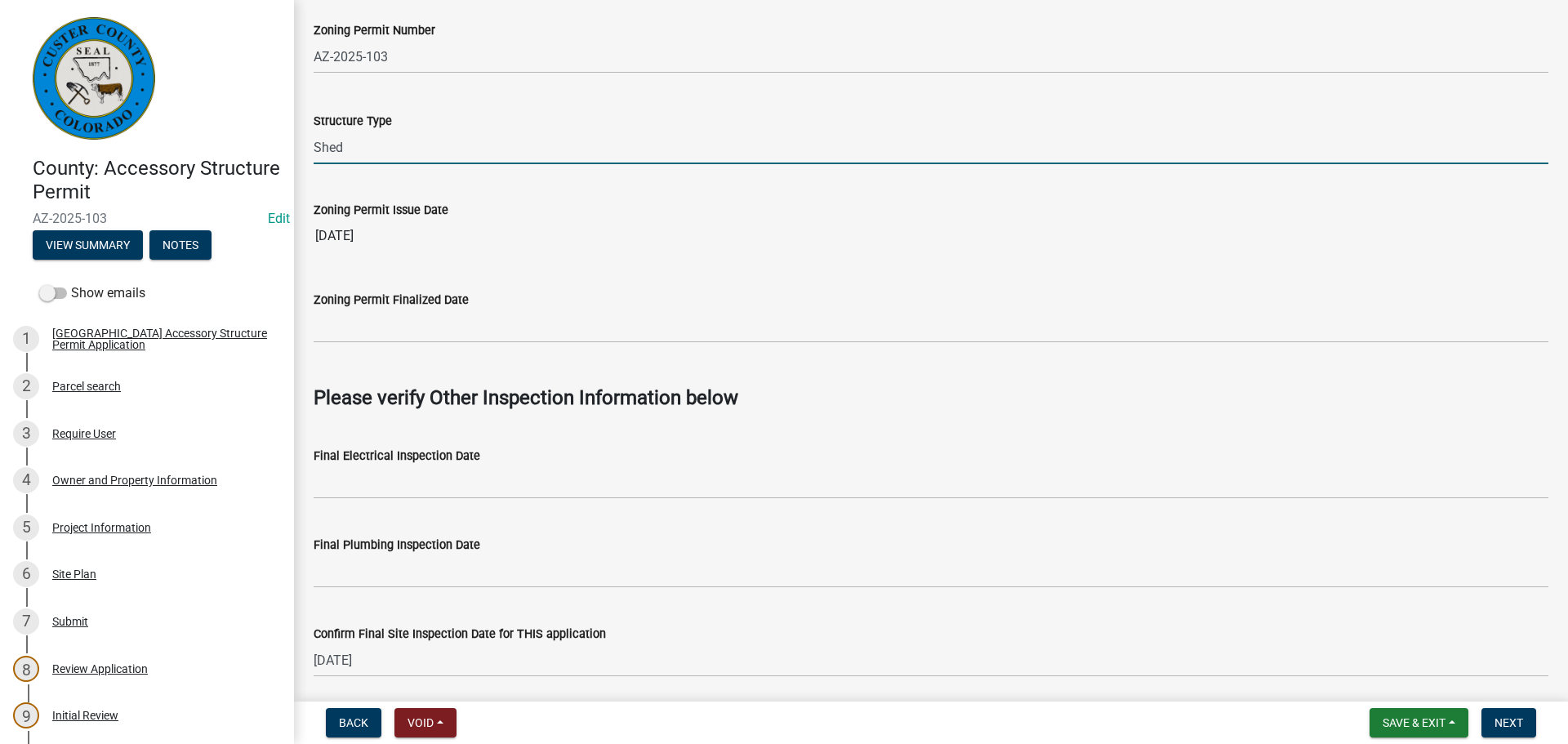
scroll to position [1124, 0]
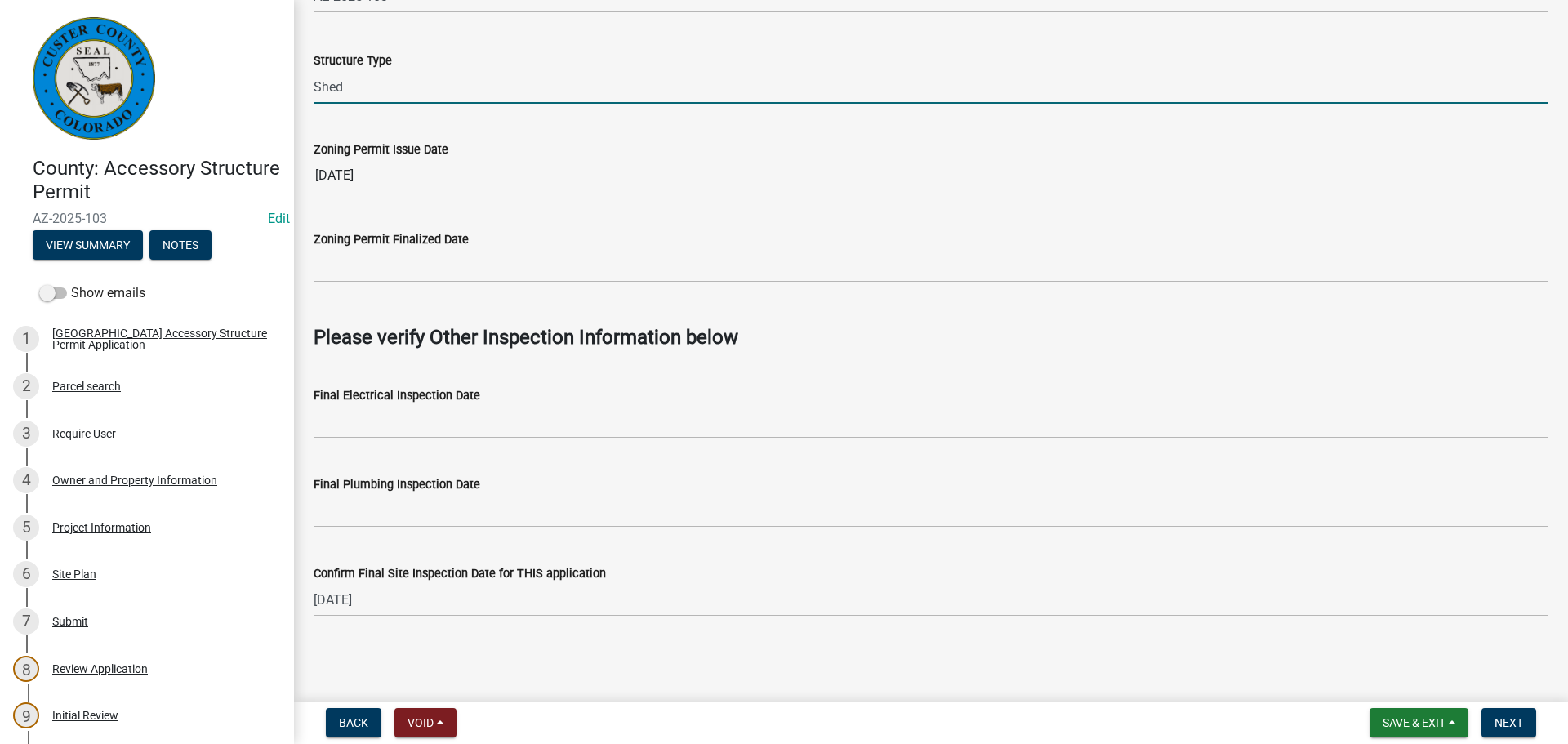
type input "Shed"
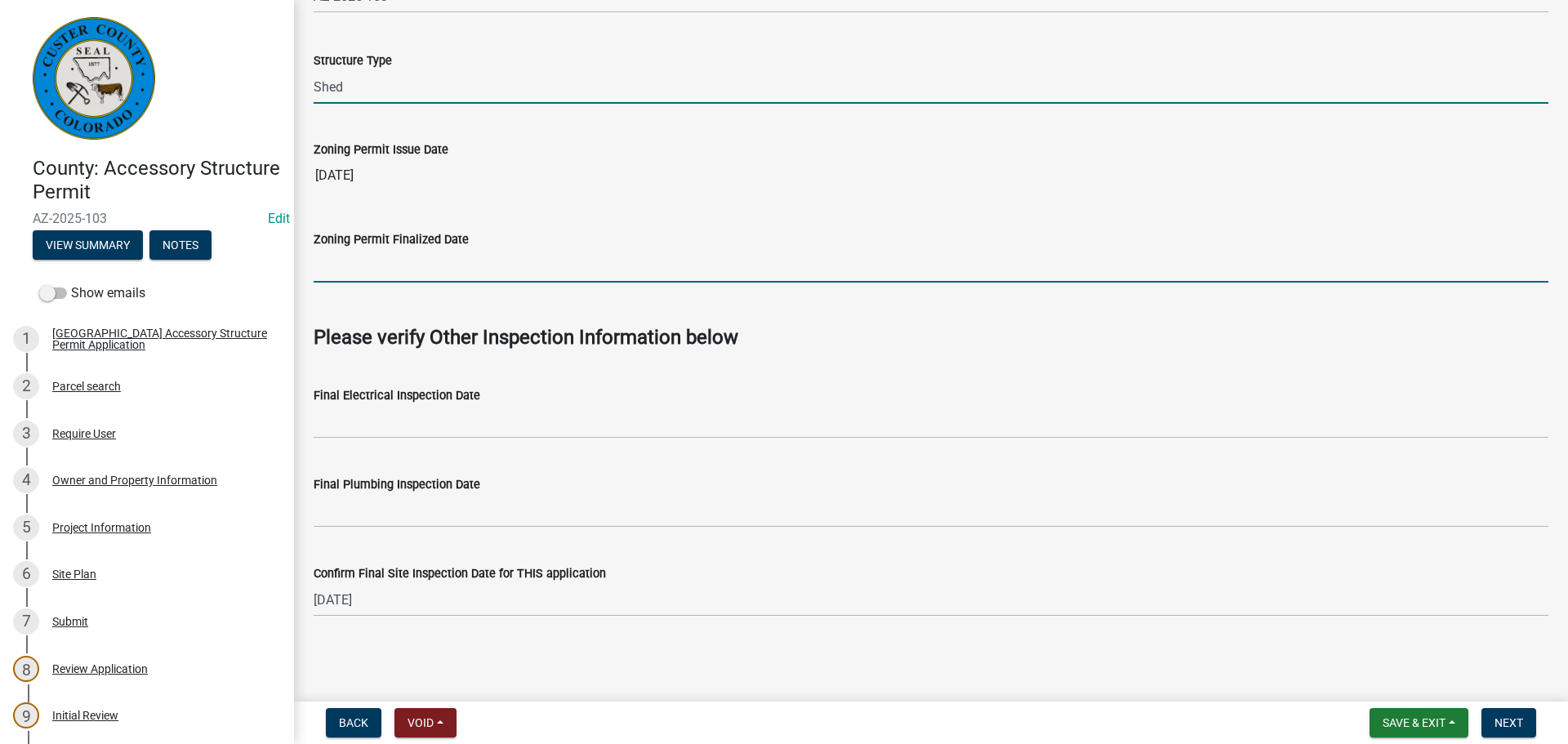
click at [518, 252] on input "Zoning Permit Finalized Date" at bounding box center [931, 265] width 1235 height 34
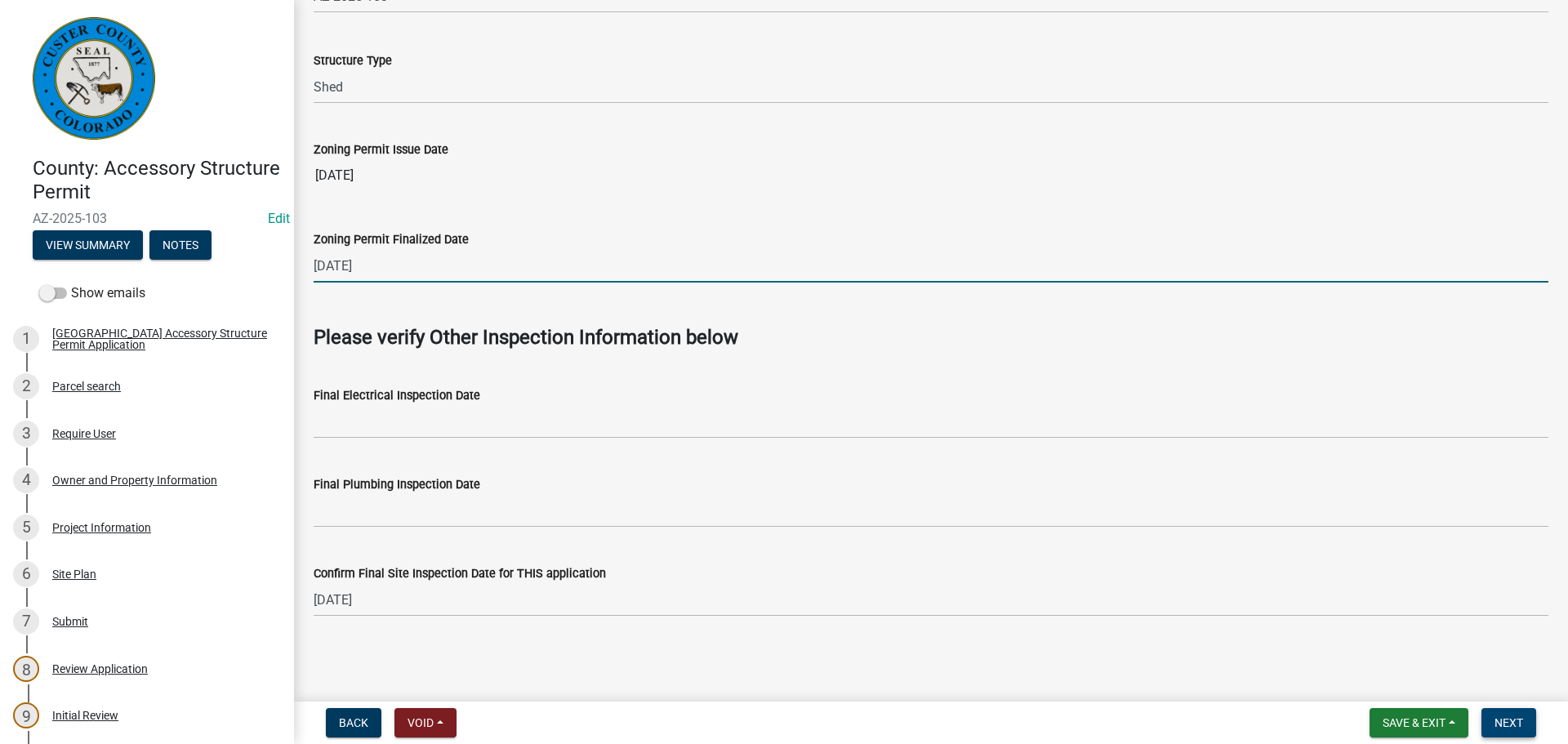
type input "[DATE]"
click at [1524, 712] on button "Next" at bounding box center [1508, 722] width 55 height 29
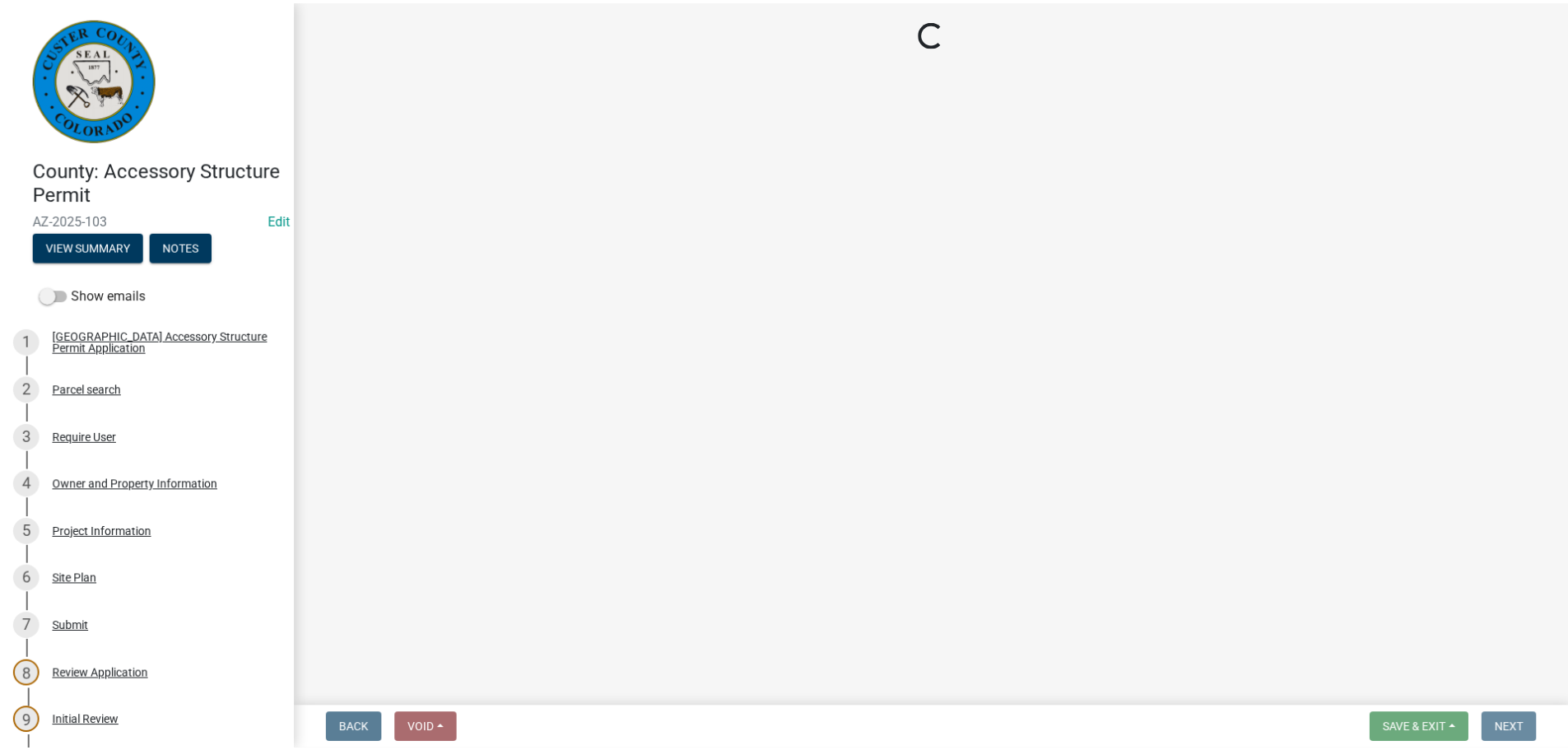
scroll to position [0, 0]
